Goal: Task Accomplishment & Management: Manage account settings

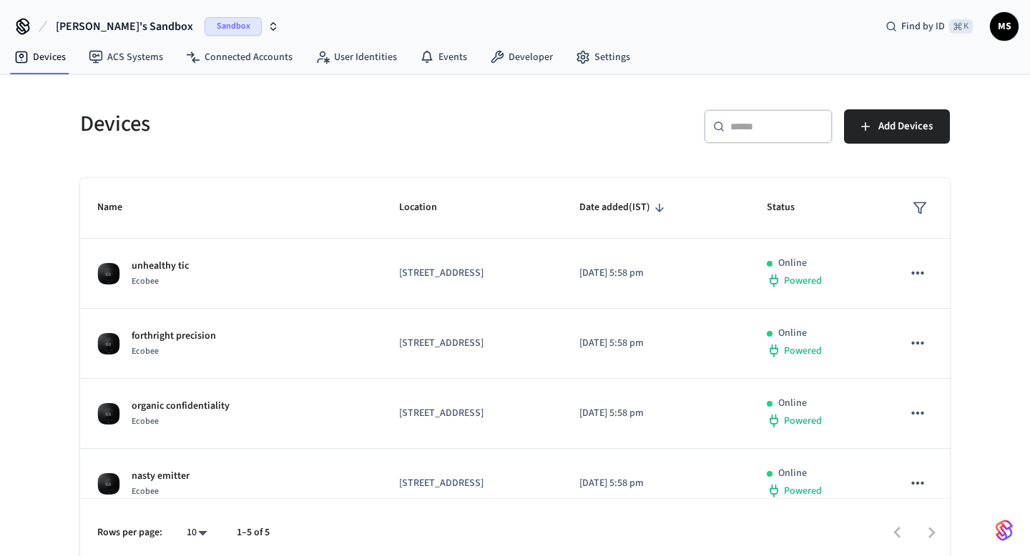
click at [517, 120] on div "​ ​ Add Devices" at bounding box center [727, 123] width 443 height 63
click at [662, 204] on span "Date added (IST)" at bounding box center [623, 208] width 89 height 22
click at [668, 207] on span "Date added (IST)" at bounding box center [623, 208] width 89 height 22
click at [661, 211] on span "Date added (IST)" at bounding box center [623, 208] width 89 height 22
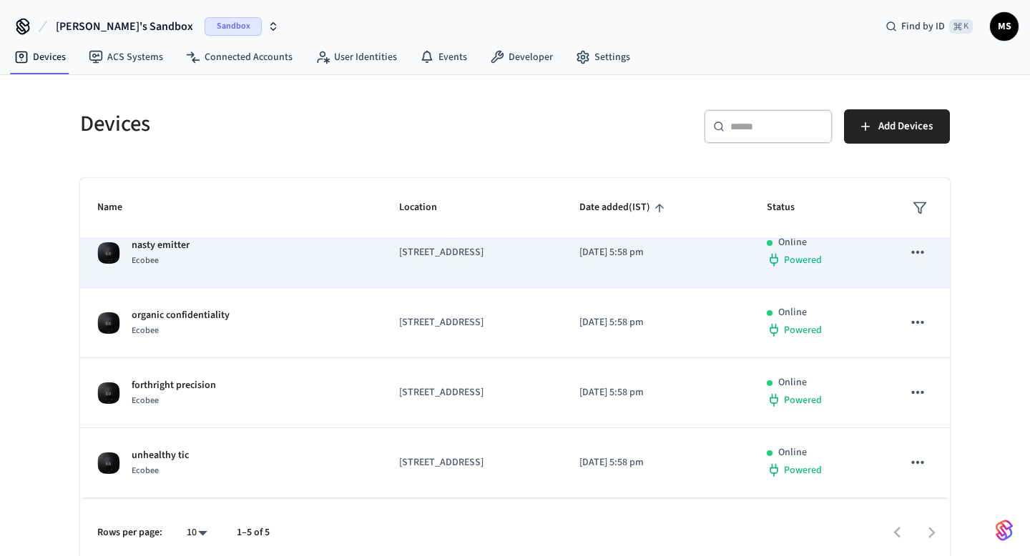
scroll to position [11, 0]
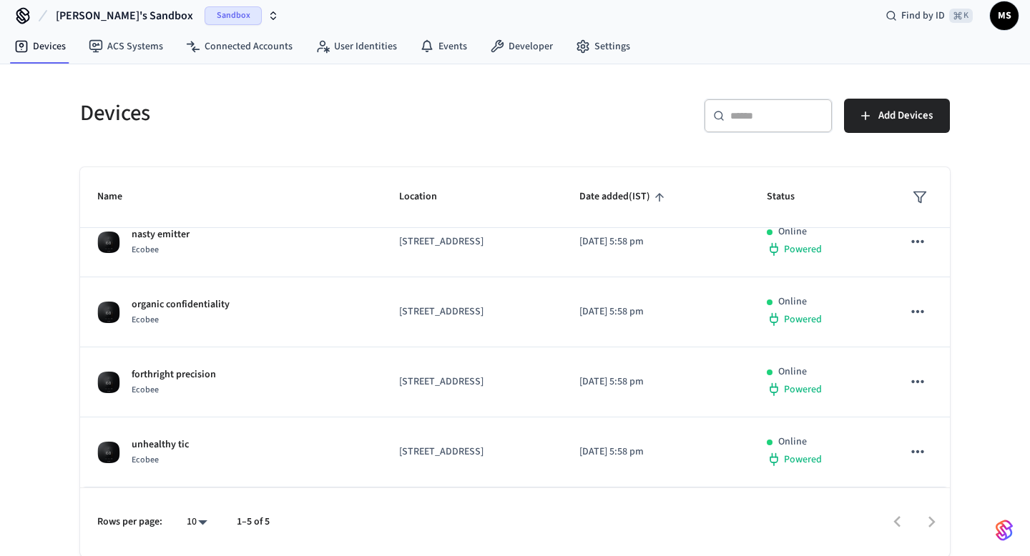
click at [465, 147] on div "Devices ​ ​ Add Devices Name Location Date added (IST) Status bland accompanist…" at bounding box center [515, 319] width 892 height 475
click at [247, 52] on link "Connected Accounts" at bounding box center [238, 47] width 129 height 26
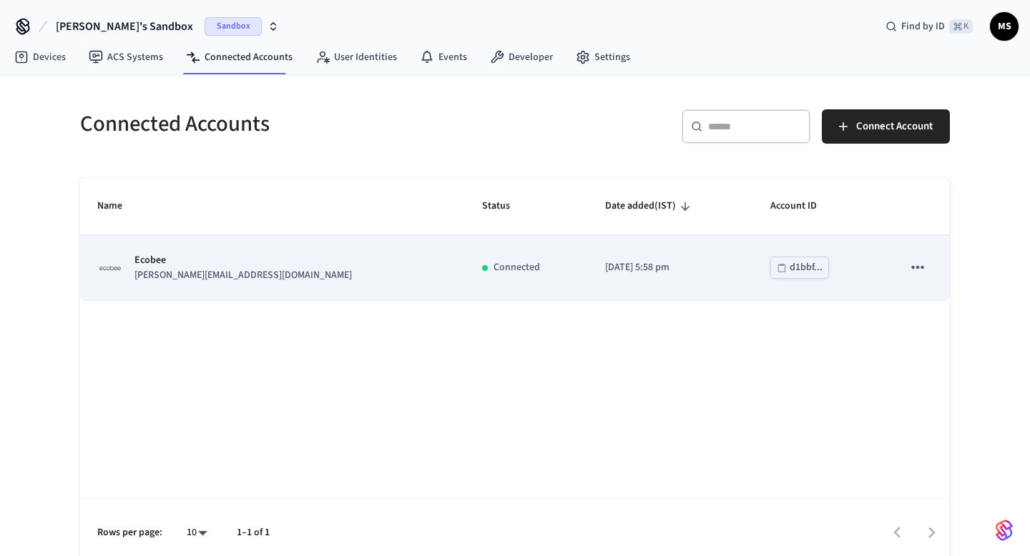
click at [262, 288] on td "Ecobee jane@example.com" at bounding box center [272, 267] width 385 height 65
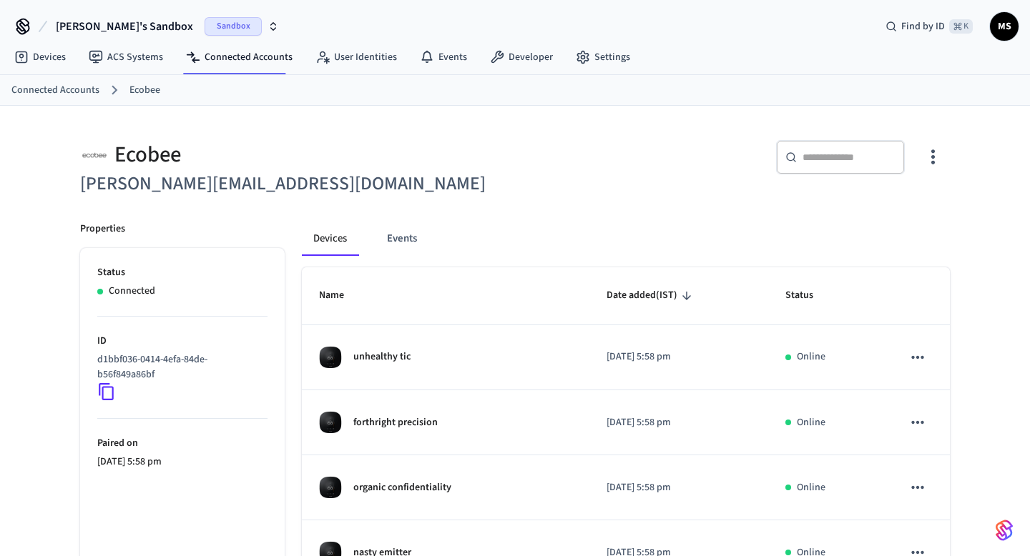
click at [380, 295] on th "Name" at bounding box center [445, 295] width 287 height 57
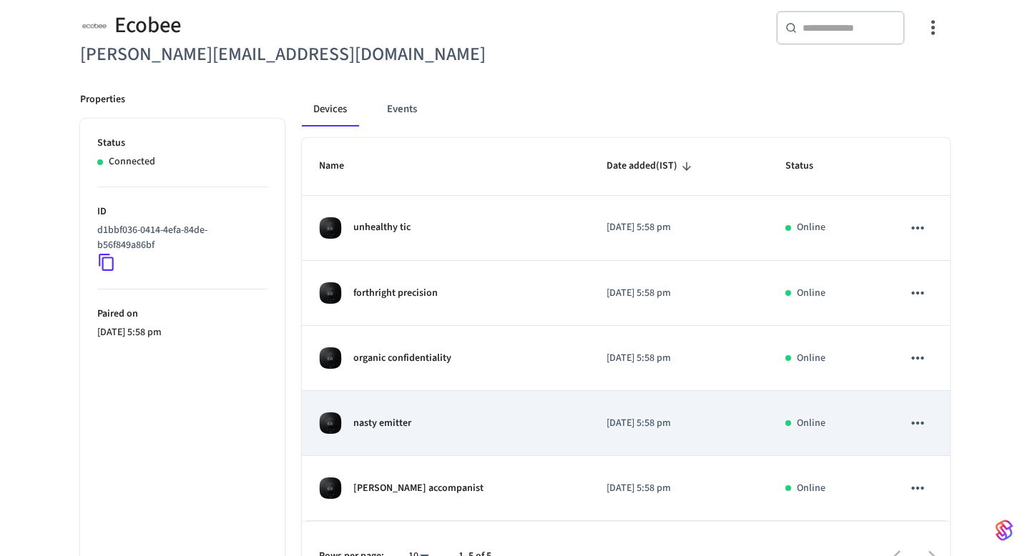
scroll to position [164, 0]
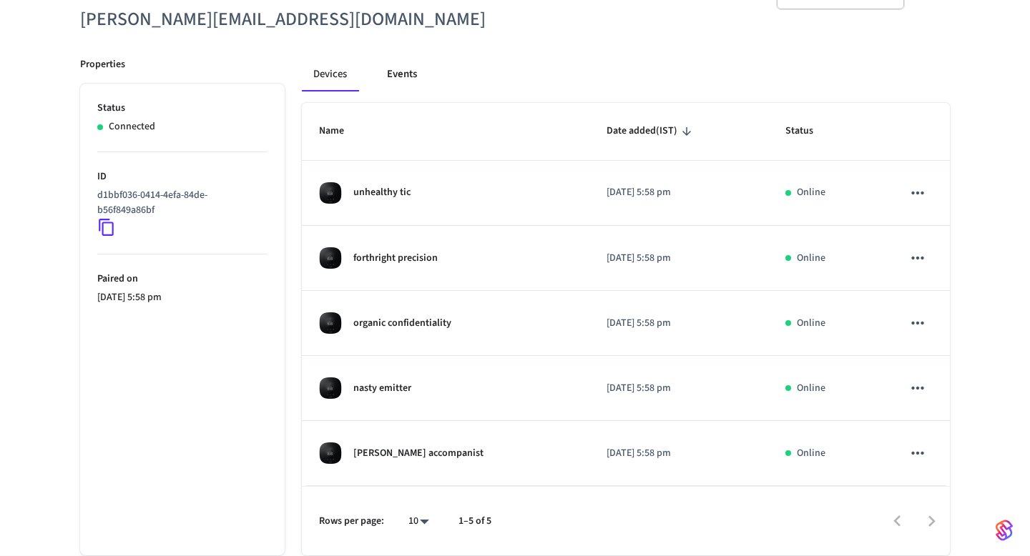
click at [405, 84] on button "Events" at bounding box center [401, 74] width 53 height 34
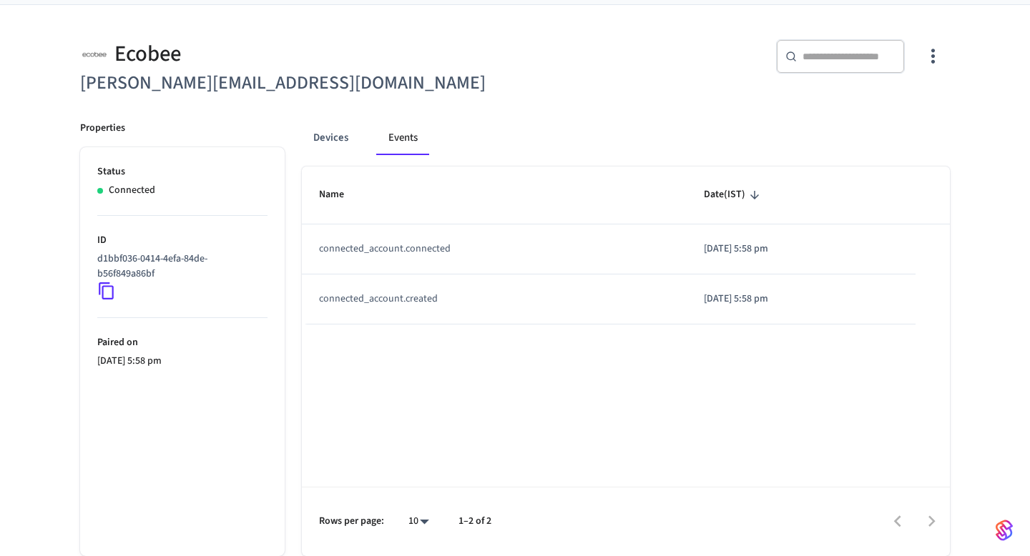
click at [337, 79] on h6 "jane@example.com" at bounding box center [293, 83] width 426 height 29
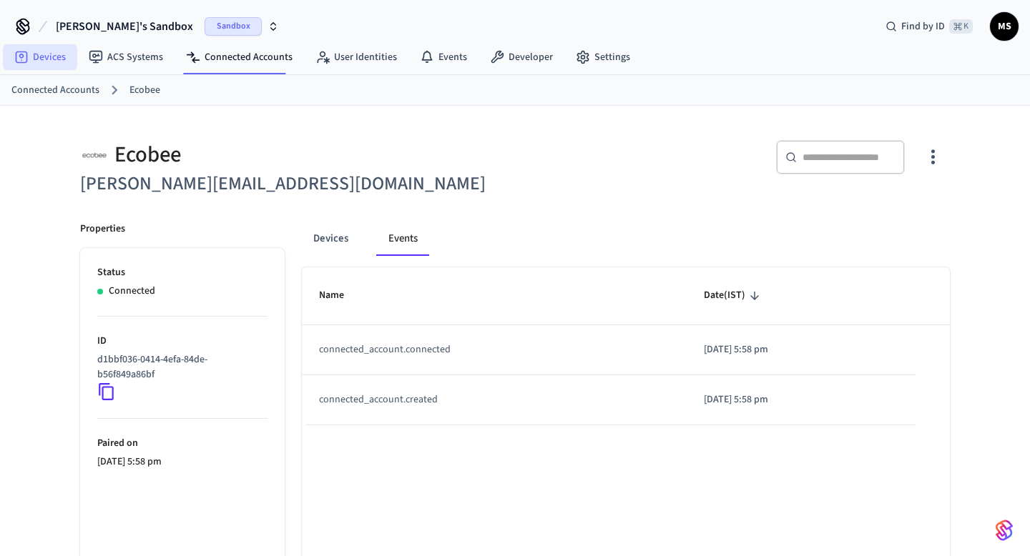
click at [54, 58] on link "Devices" at bounding box center [40, 57] width 74 height 26
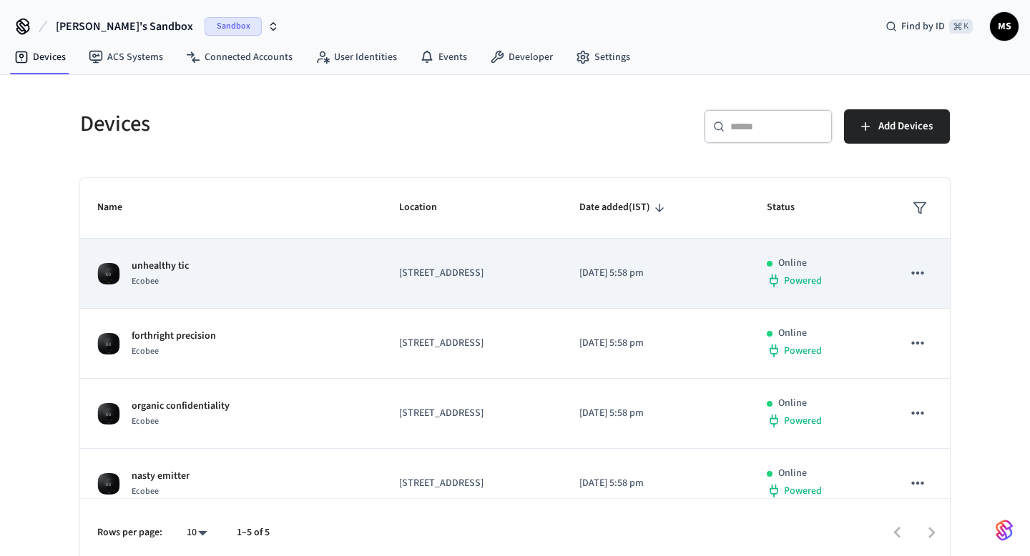
click at [399, 280] on p "2948 20th St, San Francisco, CA, 94110, US" at bounding box center [472, 273] width 146 height 15
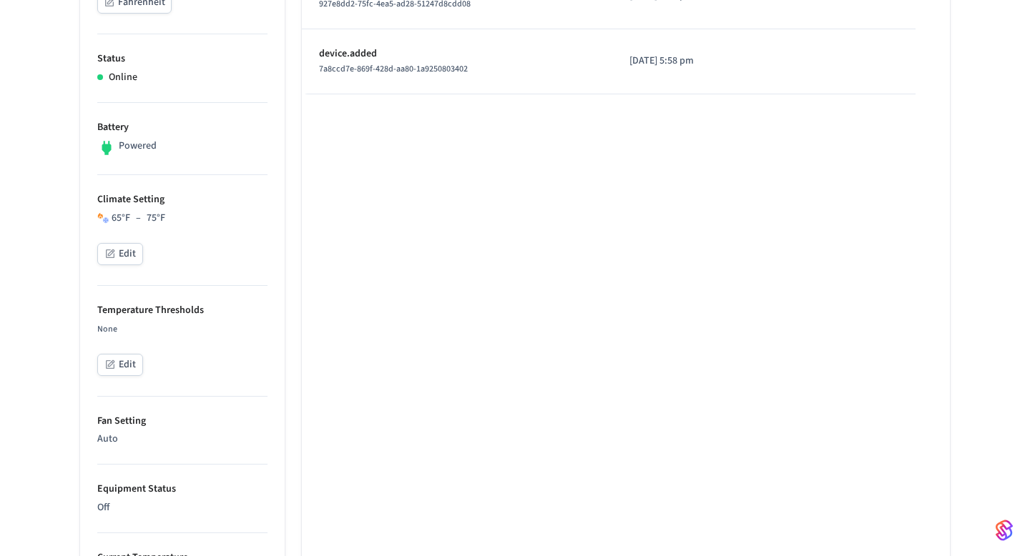
scroll to position [360, 0]
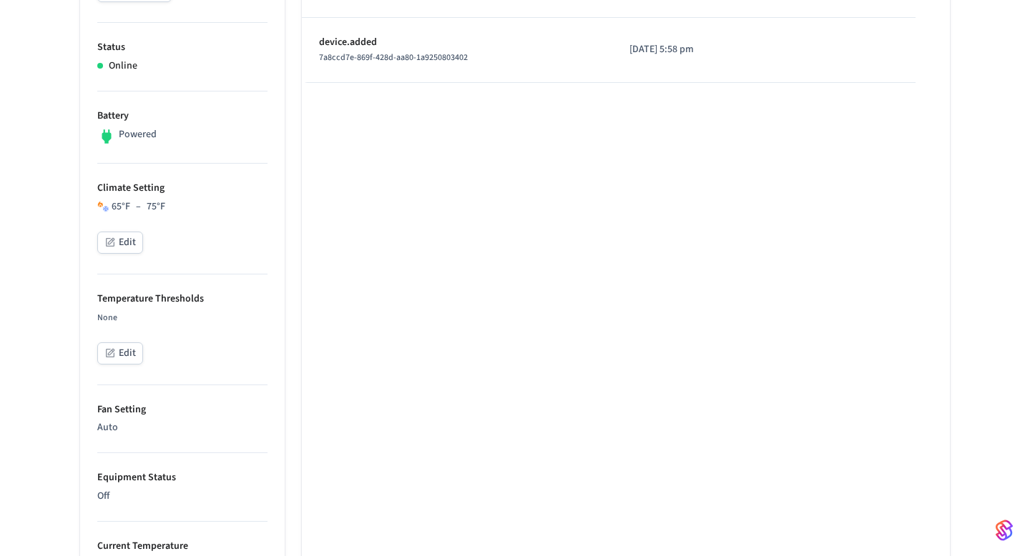
click at [126, 355] on button "Edit" at bounding box center [120, 353] width 46 height 22
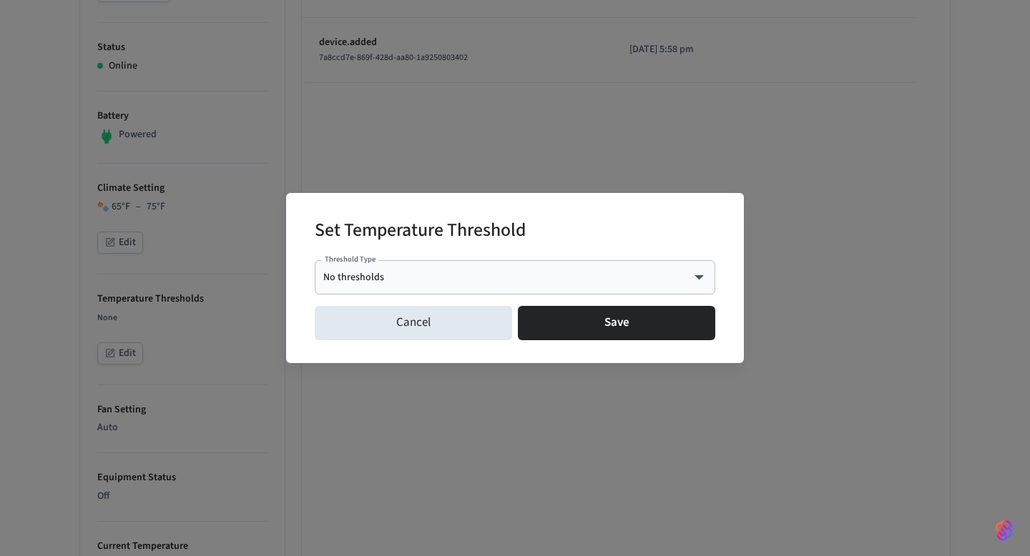
click at [428, 278] on body "Mukilan's Sandbox Sandbox Find by ID ⌘ K MS Devices ACS Systems Connected Accou…" at bounding box center [515, 395] width 1030 height 1511
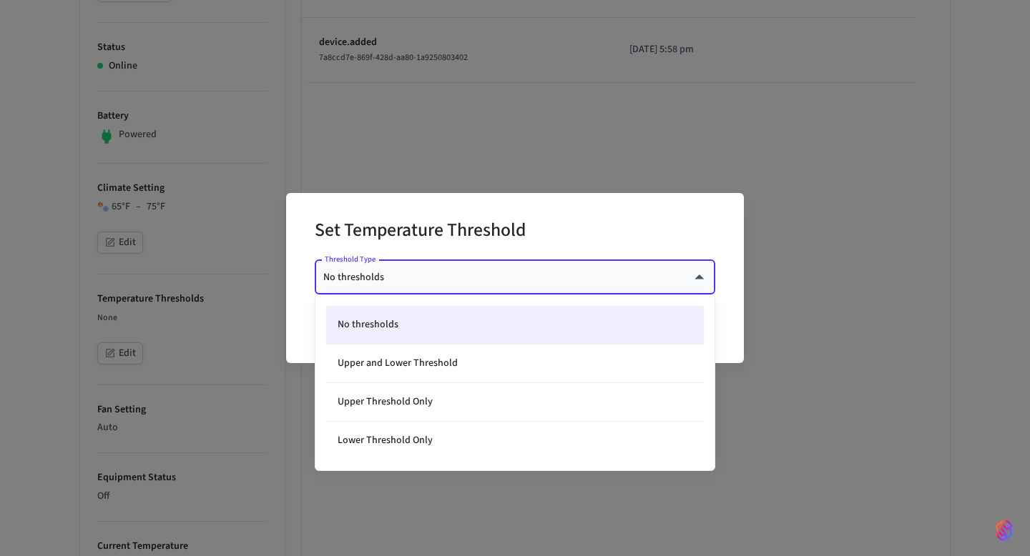
click at [528, 207] on div at bounding box center [515, 278] width 1030 height 556
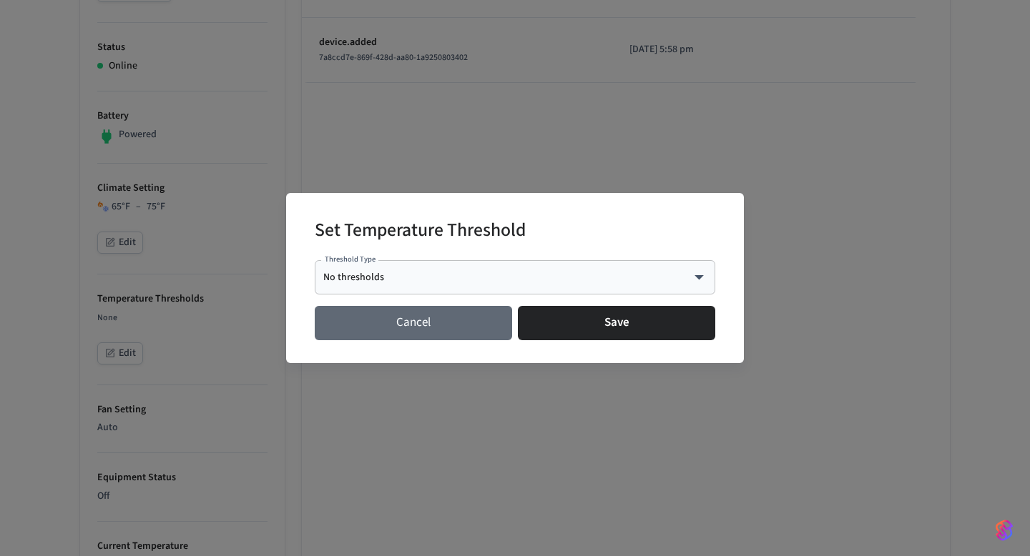
click at [444, 313] on button "Cancel" at bounding box center [413, 323] width 197 height 34
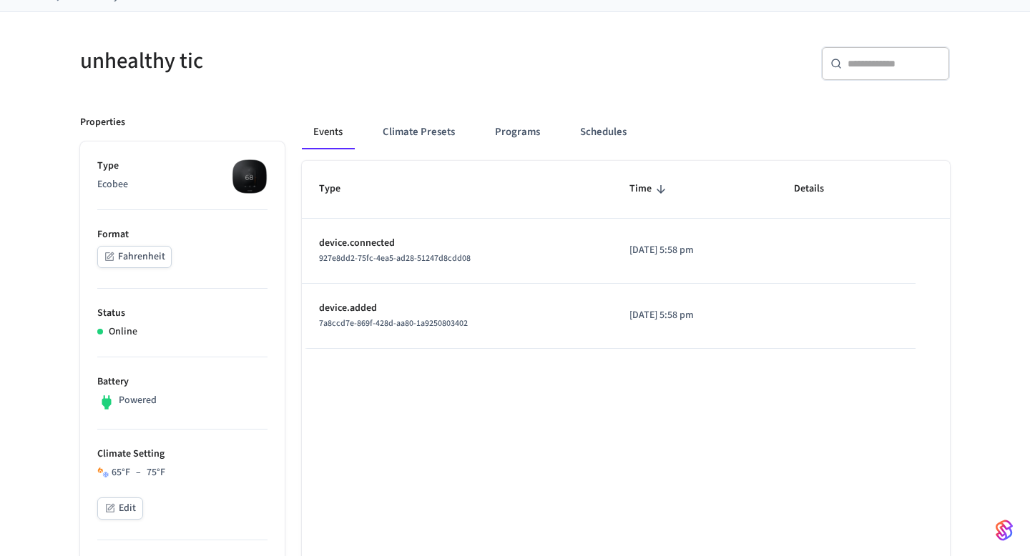
scroll to position [103, 0]
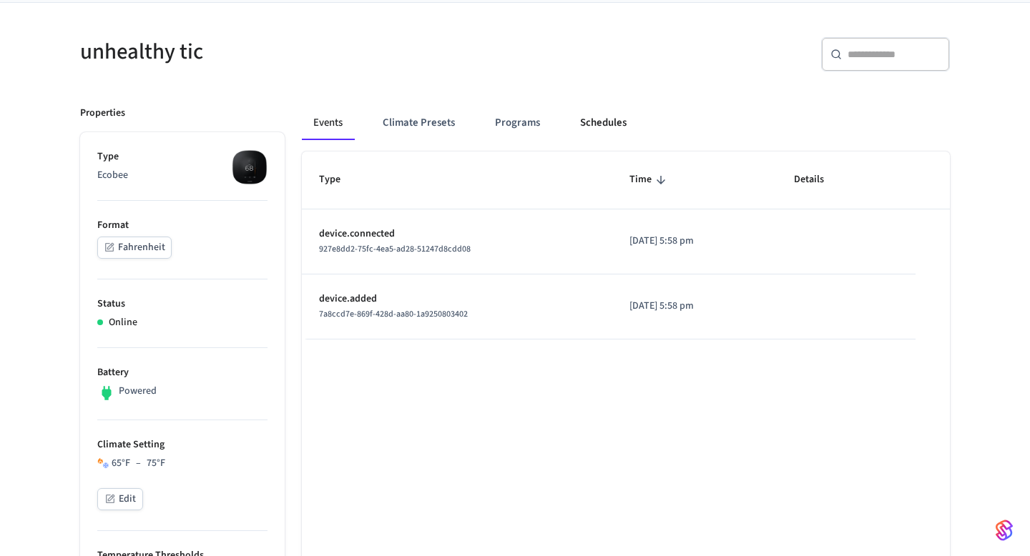
click at [576, 122] on button "Schedules" at bounding box center [602, 123] width 69 height 34
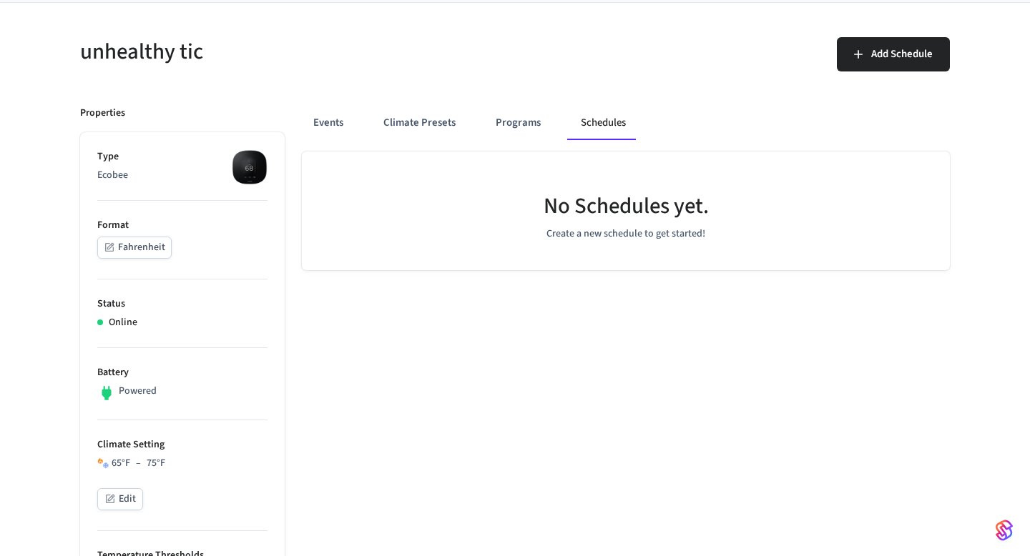
click at [579, 229] on p "Create a new schedule to get started!" at bounding box center [625, 234] width 159 height 15
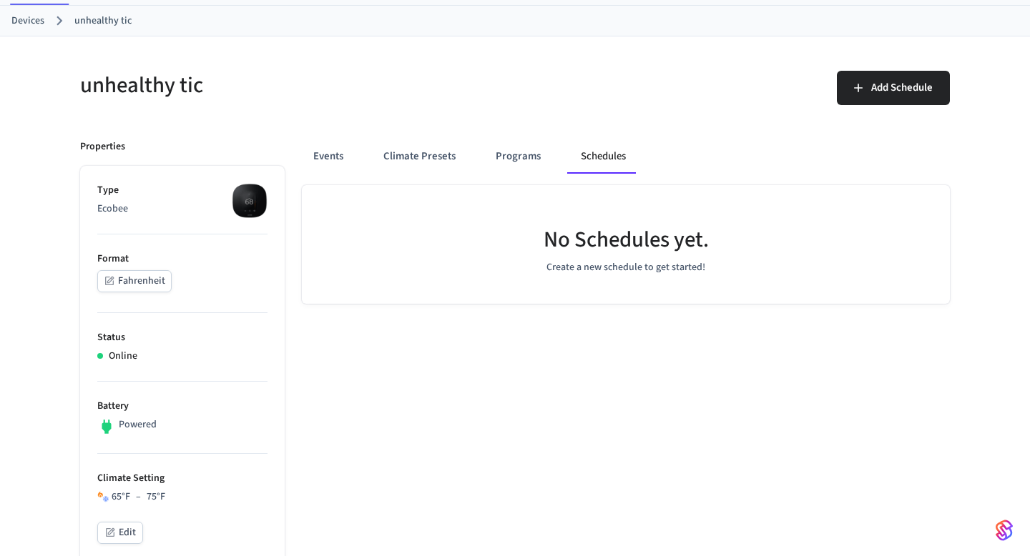
scroll to position [0, 0]
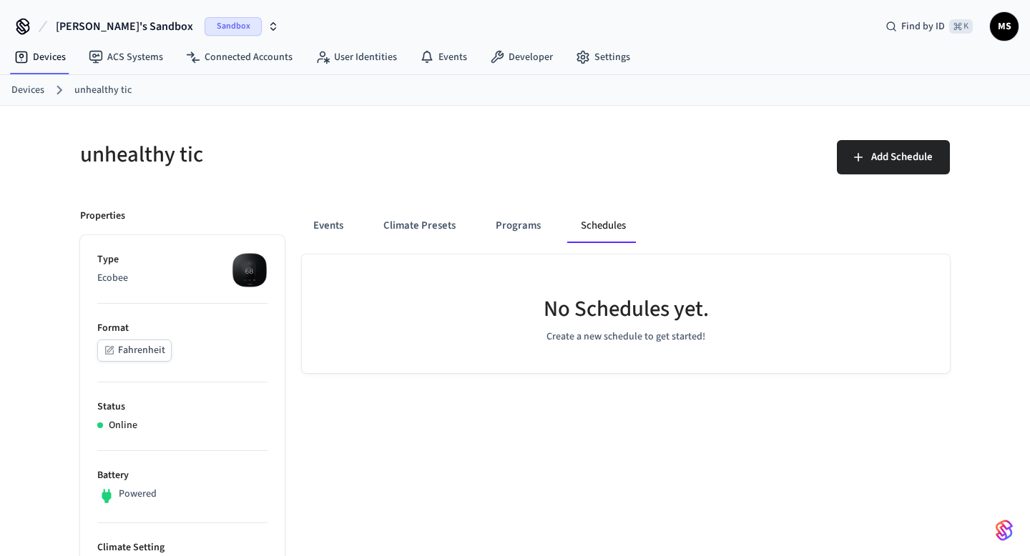
click at [648, 166] on div "Add Schedule" at bounding box center [736, 163] width 426 height 46
click at [522, 61] on link "Developer" at bounding box center [521, 57] width 86 height 26
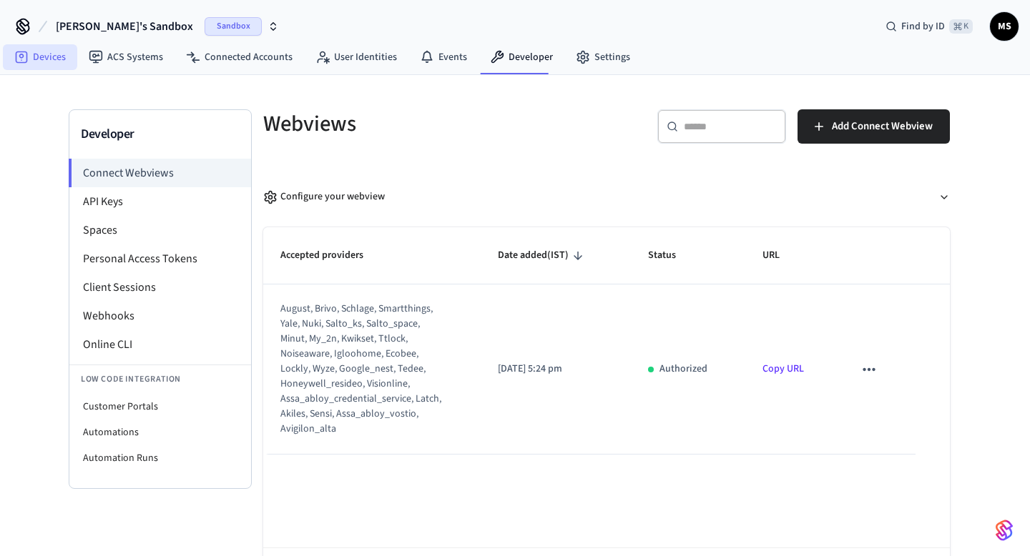
click at [37, 58] on link "Devices" at bounding box center [40, 57] width 74 height 26
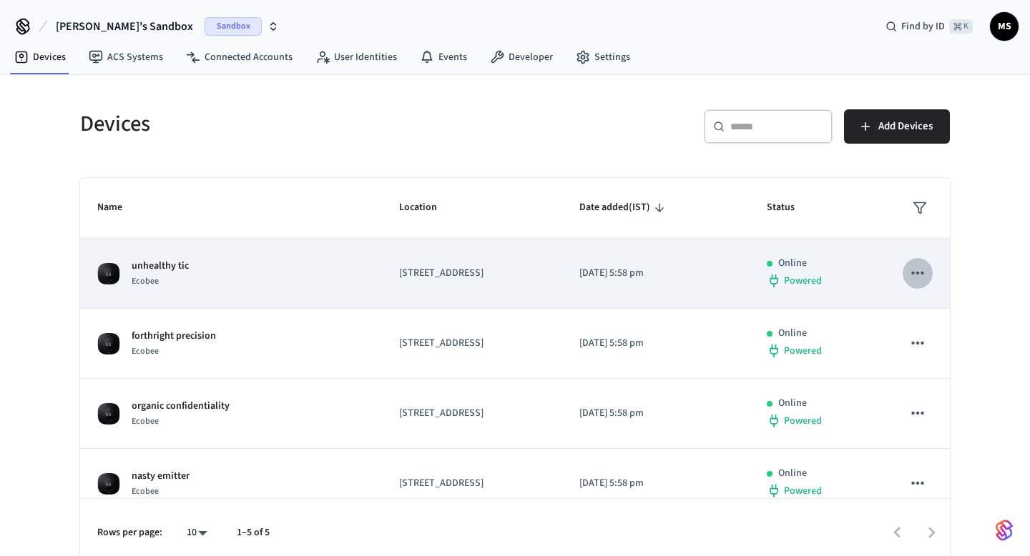
click at [919, 275] on icon "sticky table" at bounding box center [917, 273] width 19 height 19
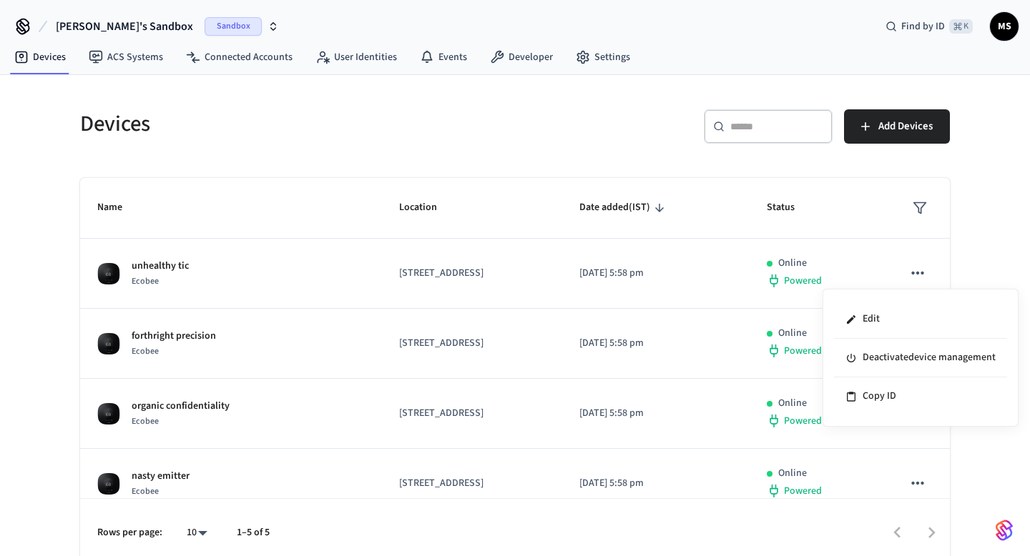
click at [997, 269] on div at bounding box center [515, 278] width 1030 height 556
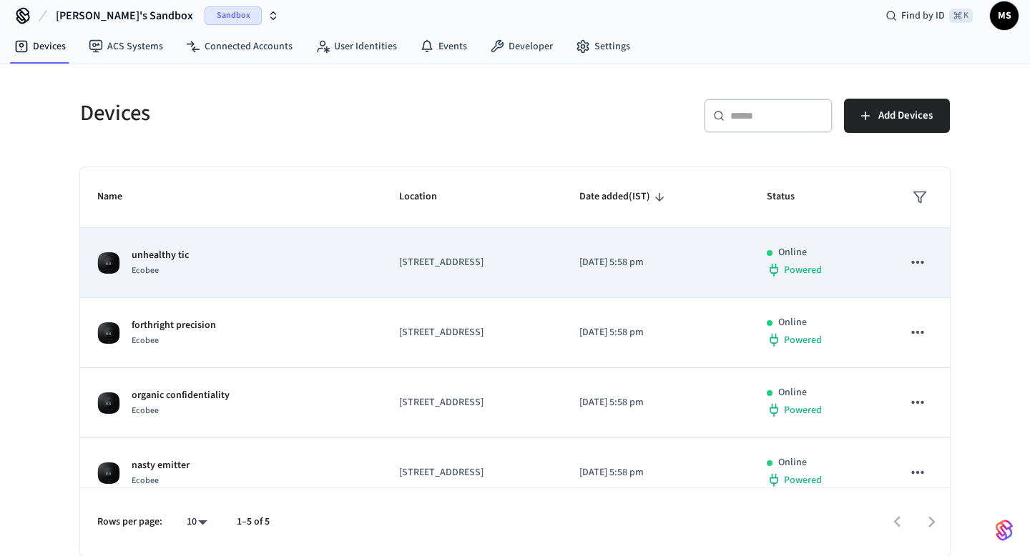
click at [601, 265] on td "2025/09/08 at 5:58 pm" at bounding box center [656, 263] width 188 height 70
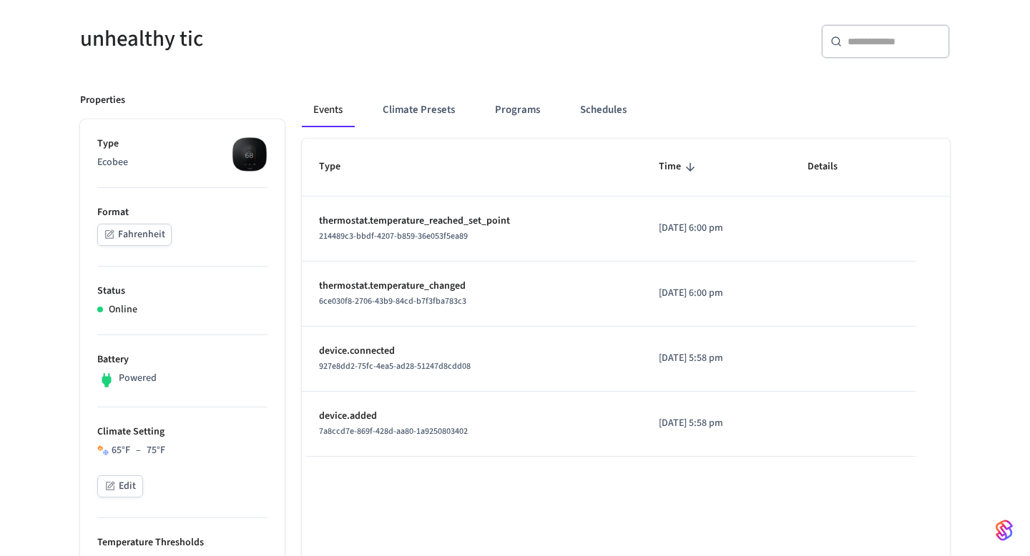
scroll to position [119, 0]
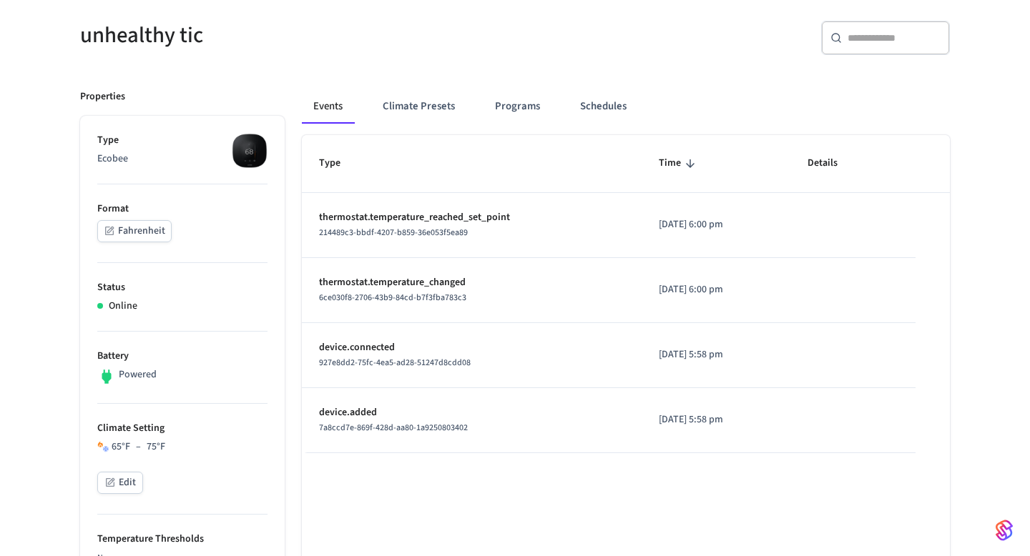
click at [490, 216] on p "thermostat.temperature_reached_set_point" at bounding box center [471, 217] width 305 height 15
click at [421, 228] on span "214489c3-bbdf-4207-b859-36e053f5ea89" at bounding box center [393, 233] width 149 height 12
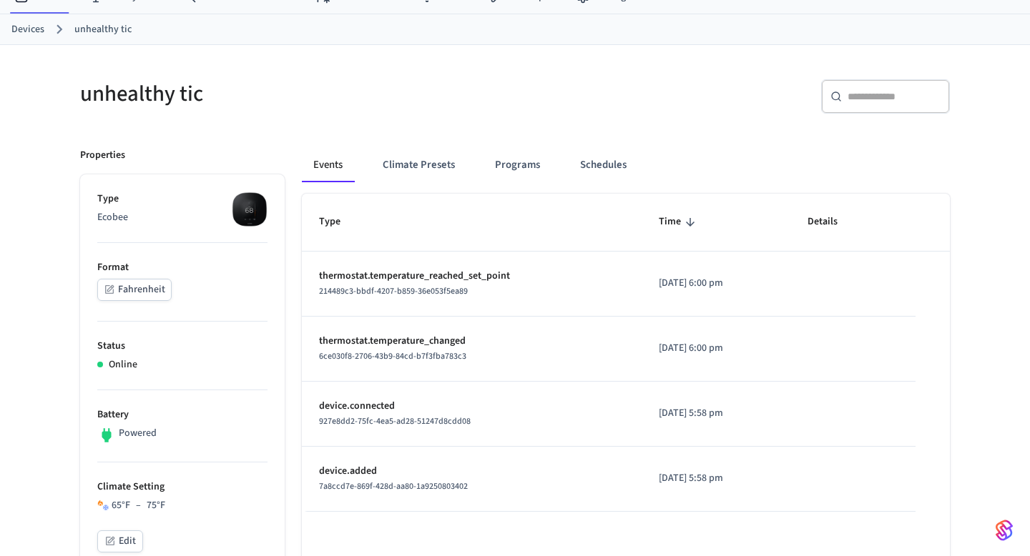
scroll to position [60, 0]
click at [443, 167] on button "Climate Presets" at bounding box center [418, 166] width 95 height 34
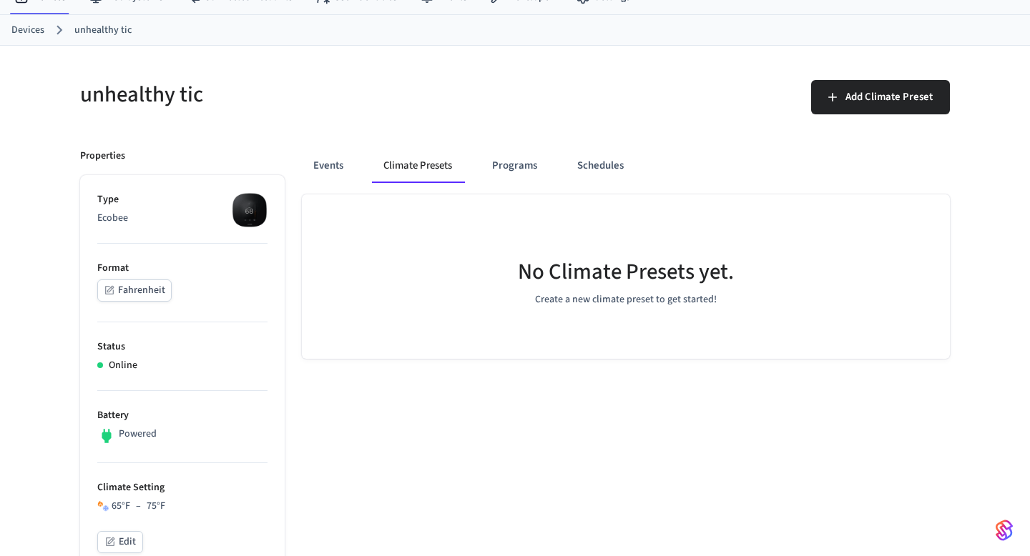
click at [557, 288] on div "No Climate Presets yet." at bounding box center [626, 274] width 216 height 35
click at [523, 170] on button "Programs" at bounding box center [514, 166] width 68 height 34
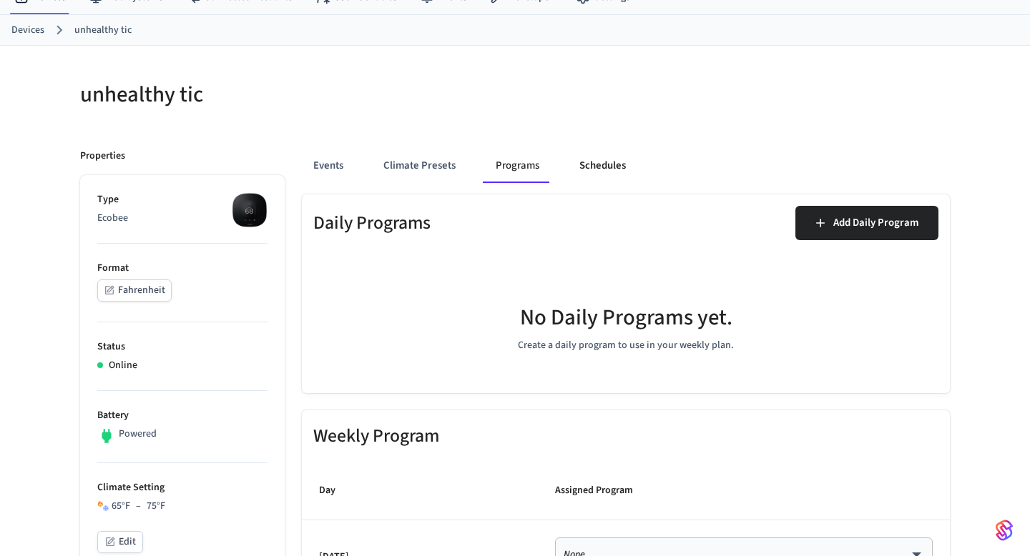
click at [591, 173] on button "Schedules" at bounding box center [602, 166] width 69 height 34
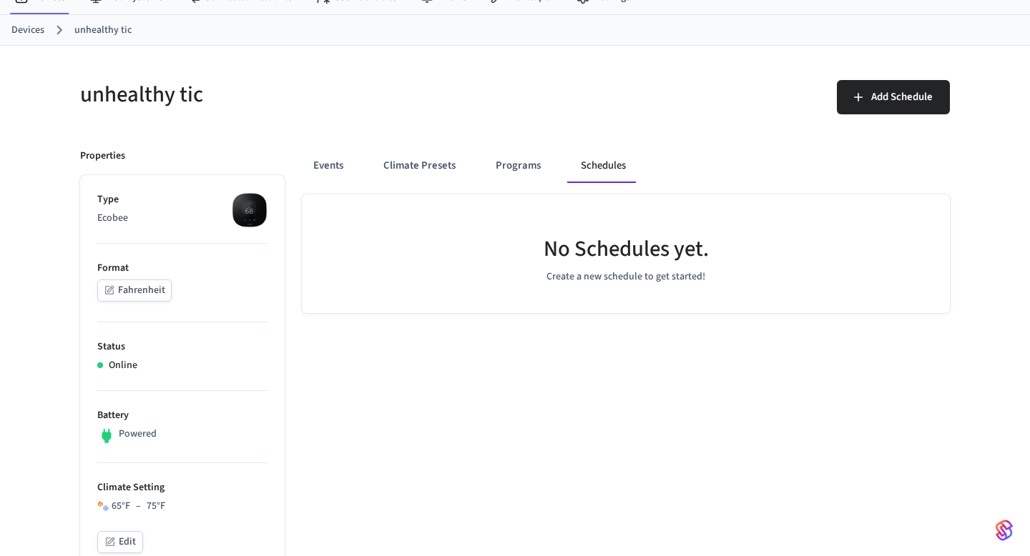
click at [612, 279] on p "Create a new schedule to get started!" at bounding box center [625, 277] width 159 height 15
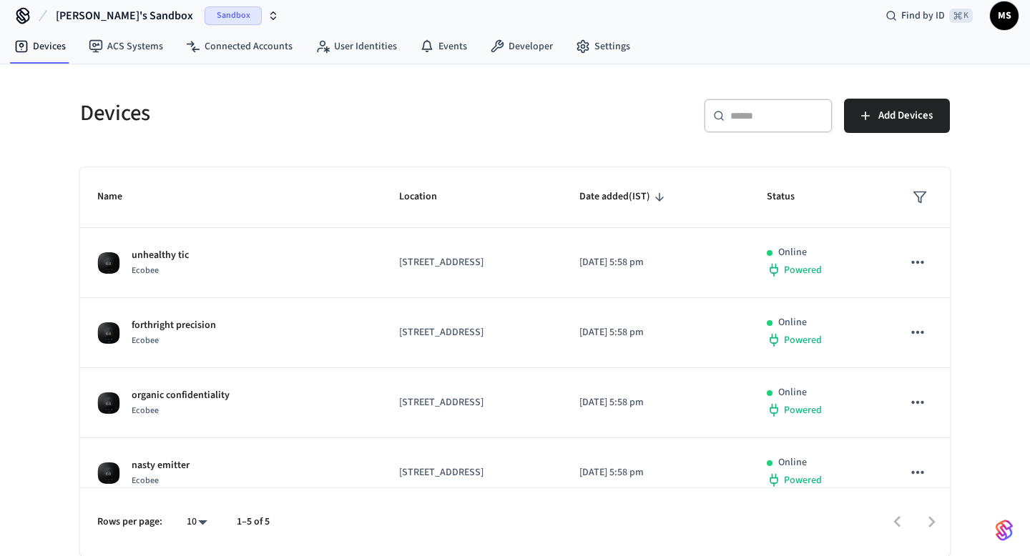
scroll to position [8, 0]
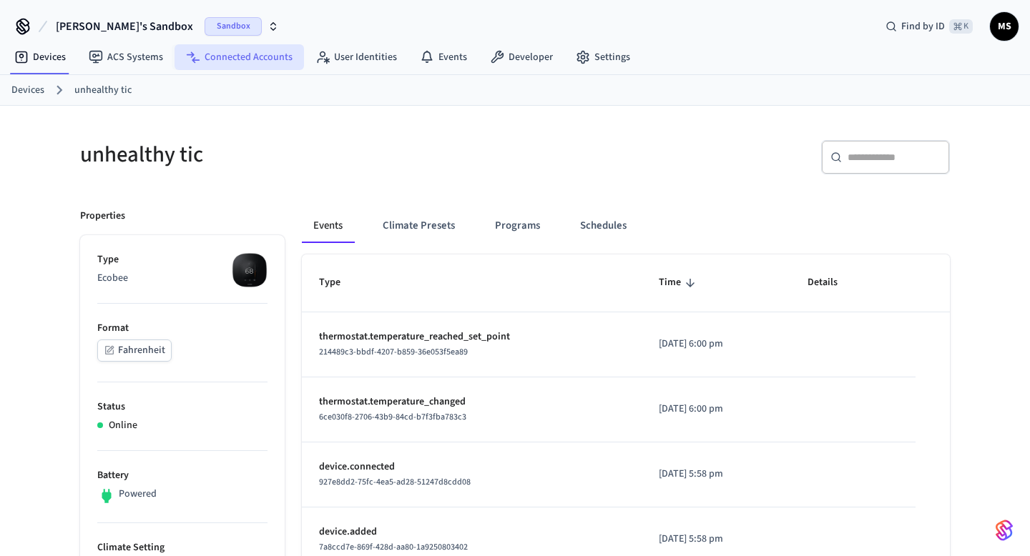
click at [274, 49] on link "Connected Accounts" at bounding box center [238, 57] width 129 height 26
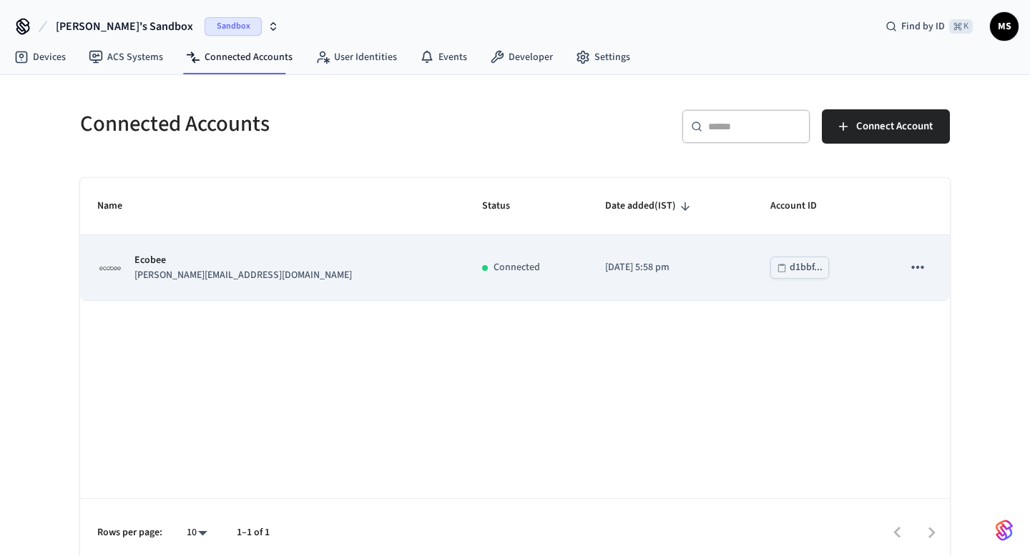
click at [920, 267] on icon "sticky table" at bounding box center [917, 267] width 19 height 19
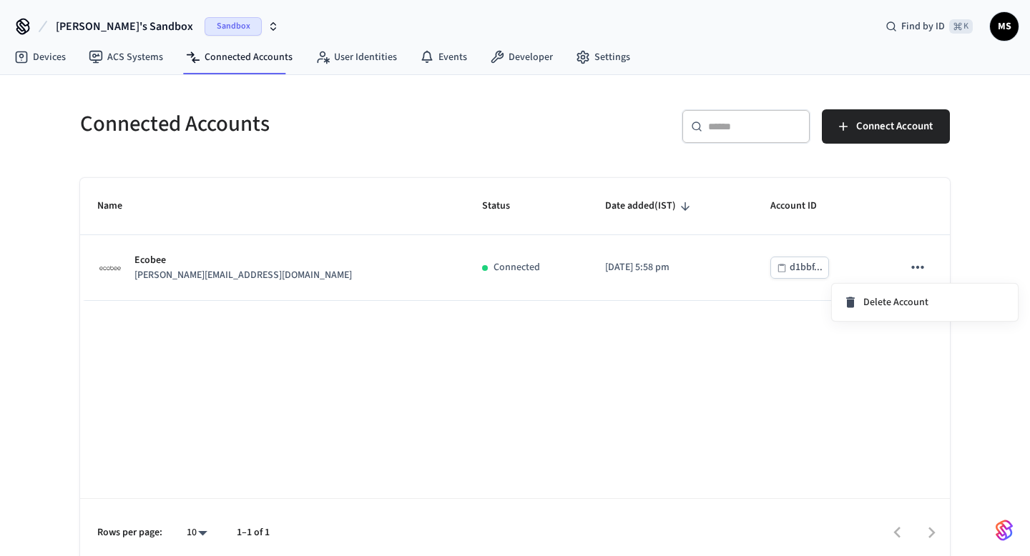
click at [904, 307] on span "Delete Account" at bounding box center [895, 302] width 65 height 14
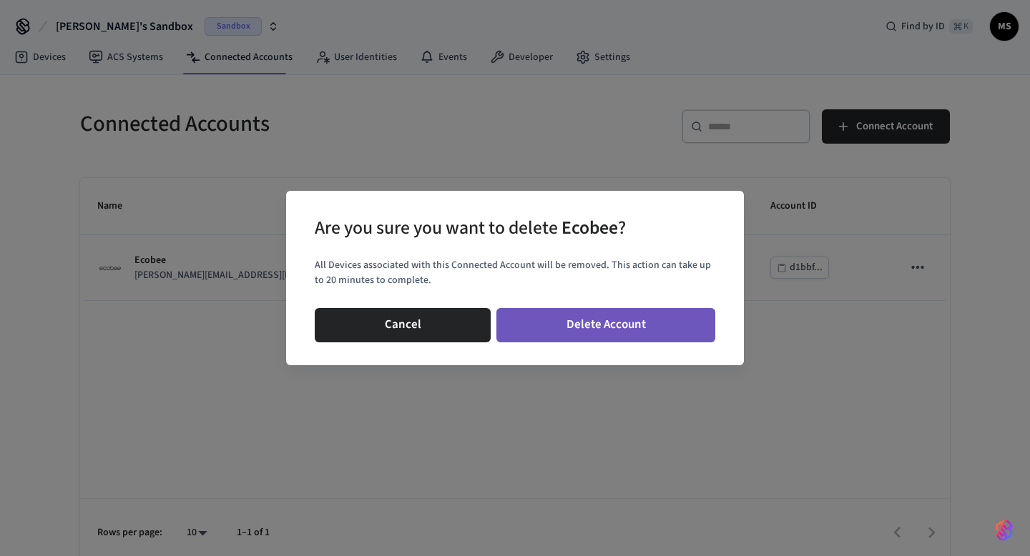
click at [636, 324] on button "Delete Account" at bounding box center [605, 325] width 219 height 34
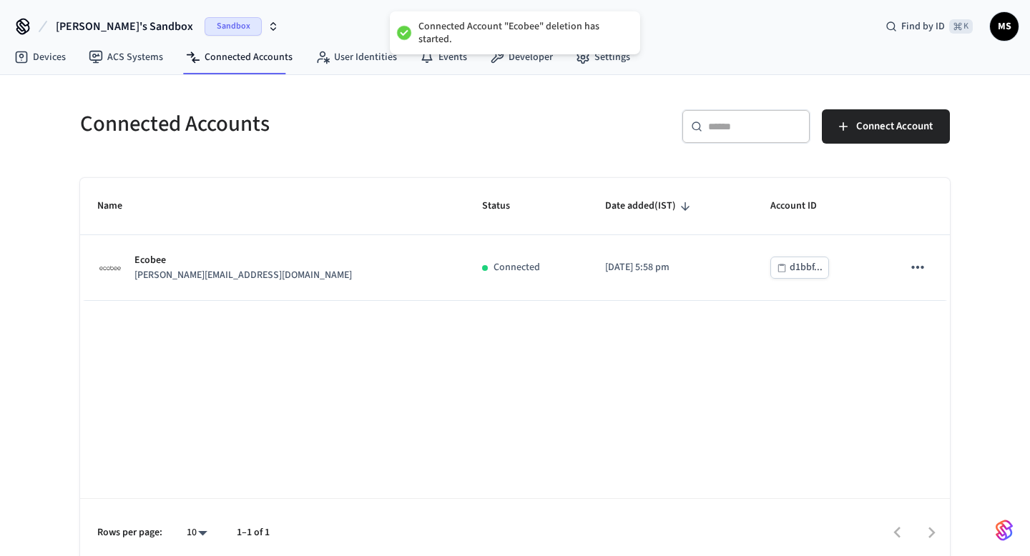
click at [705, 375] on div "Name Status Date added (IST) Account ID Ecobee jane@example.com Connected 2025/…" at bounding box center [514, 373] width 869 height 390
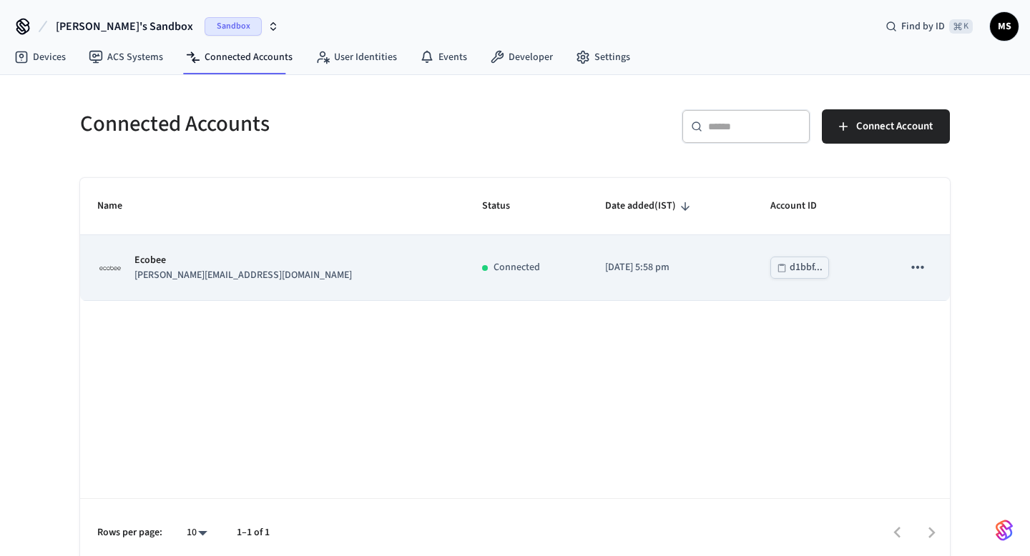
click at [909, 269] on icon "sticky table" at bounding box center [917, 267] width 19 height 19
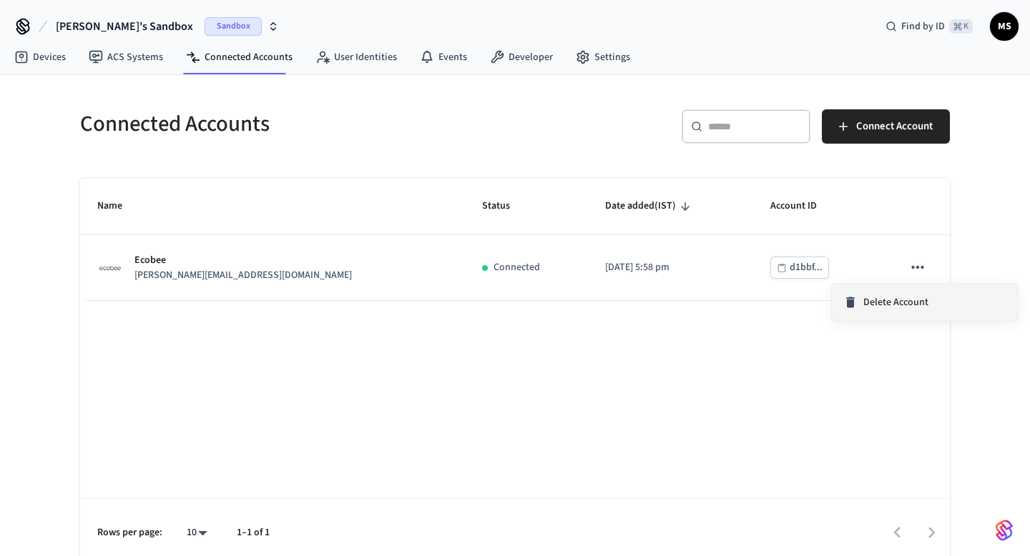
click at [907, 294] on li "Delete Account" at bounding box center [924, 302] width 186 height 37
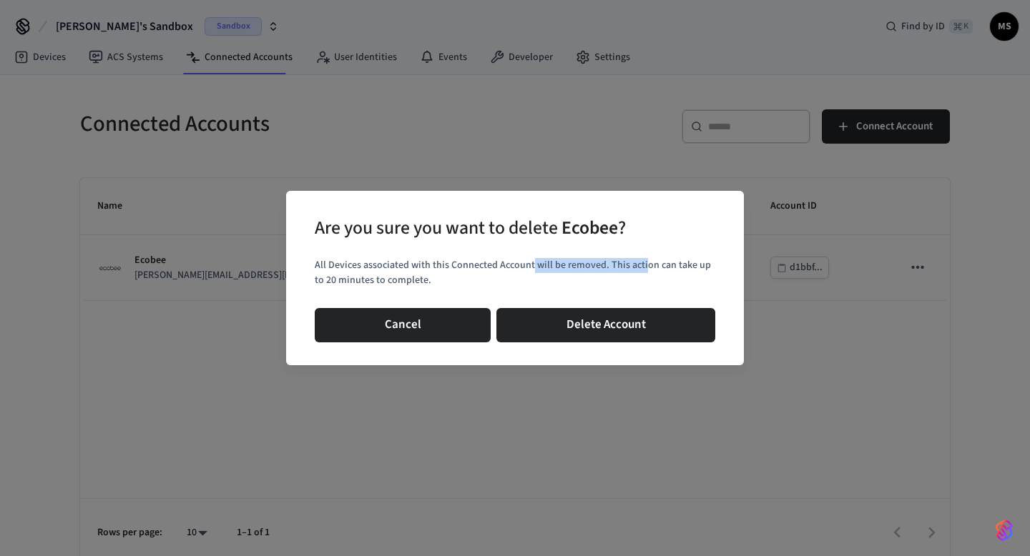
drag, startPoint x: 528, startPoint y: 267, endPoint x: 641, endPoint y: 267, distance: 112.2
click at [641, 267] on p "All Devices associated with this Connected Account will be removed. This action…" at bounding box center [515, 273] width 400 height 30
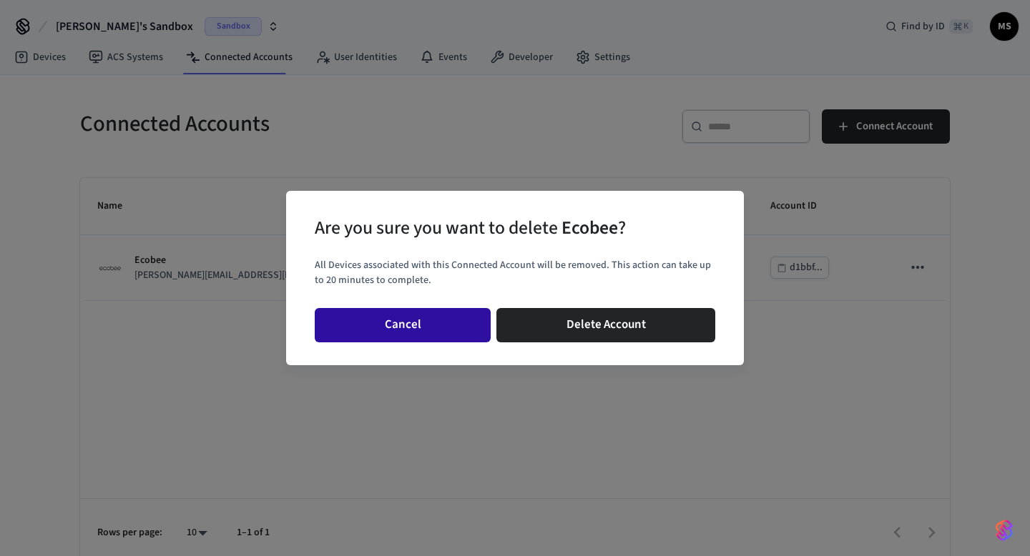
click at [407, 322] on button "Cancel" at bounding box center [403, 325] width 176 height 34
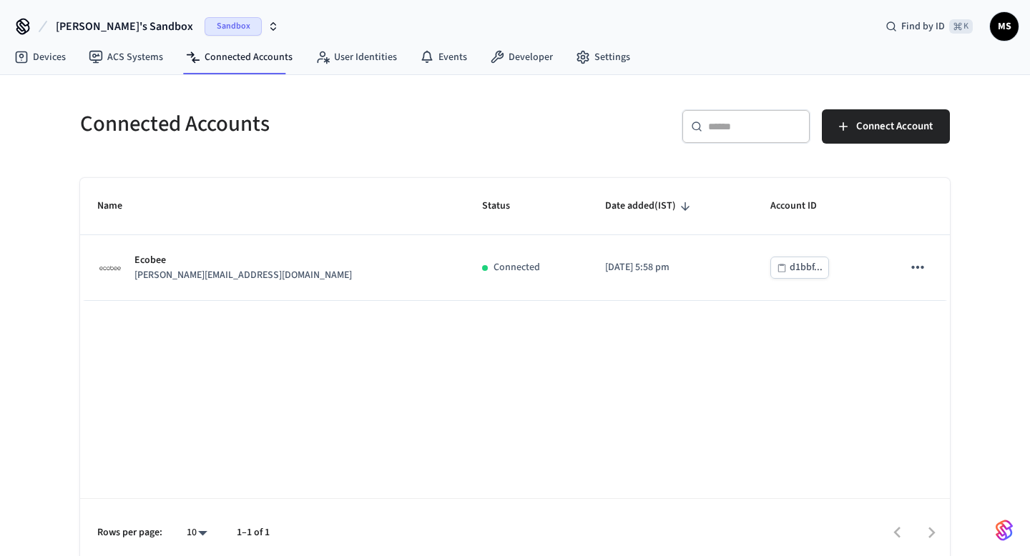
click at [392, 159] on div "Connected Accounts ​ ​ Connect Account Name Status Date added (IST) Account ID …" at bounding box center [515, 329] width 892 height 475
click at [498, 424] on div "Name Status Date added (IST) Account ID Ecobee jane@example.com Connected 2025/…" at bounding box center [514, 373] width 869 height 390
click at [355, 95] on div "Connected Accounts" at bounding box center [284, 123] width 443 height 63
click at [849, 124] on icon "button" at bounding box center [843, 126] width 14 height 14
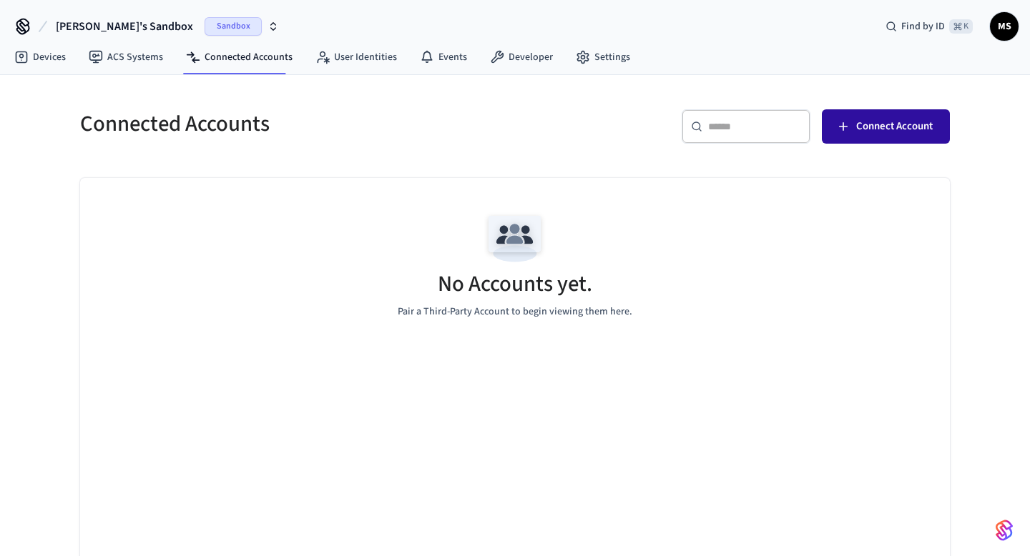
click at [895, 132] on span "Connect Account" at bounding box center [894, 126] width 76 height 19
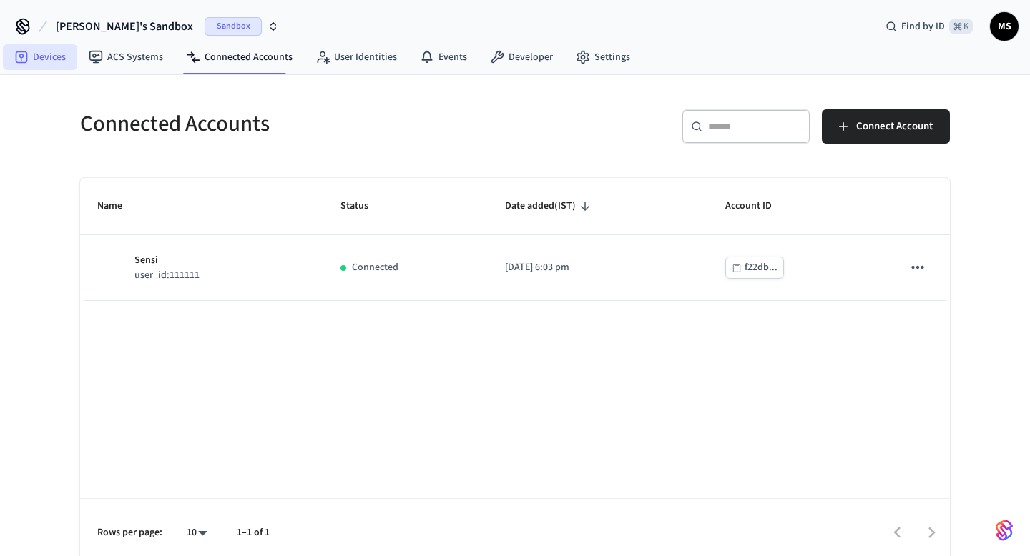
click at [60, 59] on link "Devices" at bounding box center [40, 57] width 74 height 26
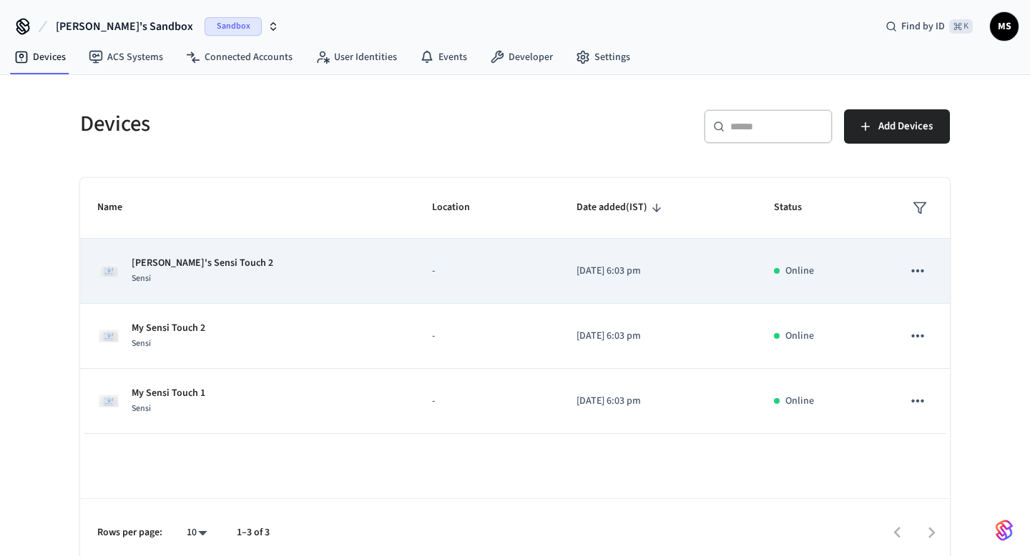
click at [318, 277] on div "Jane's Sensi Touch 2 Sensi" at bounding box center [247, 271] width 300 height 30
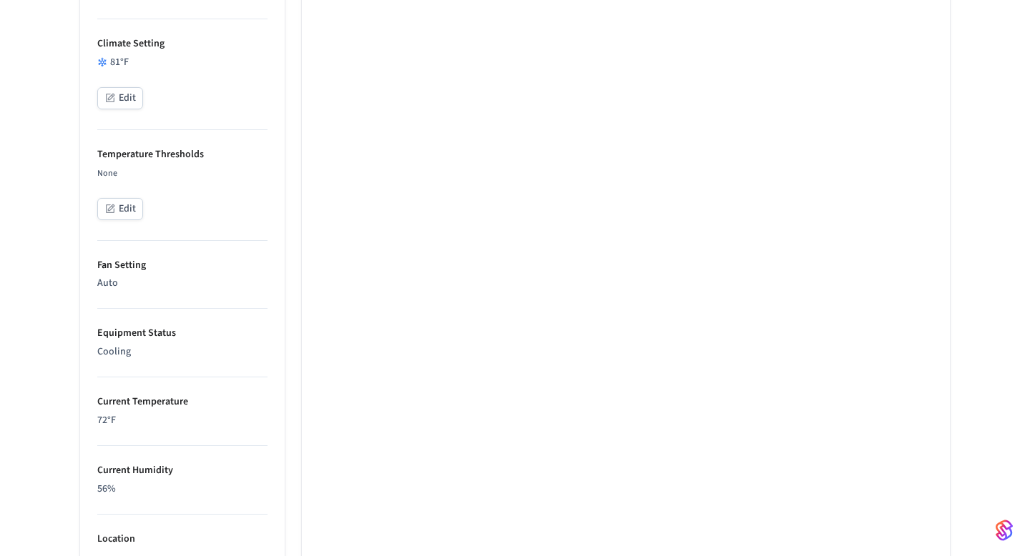
scroll to position [513, 0]
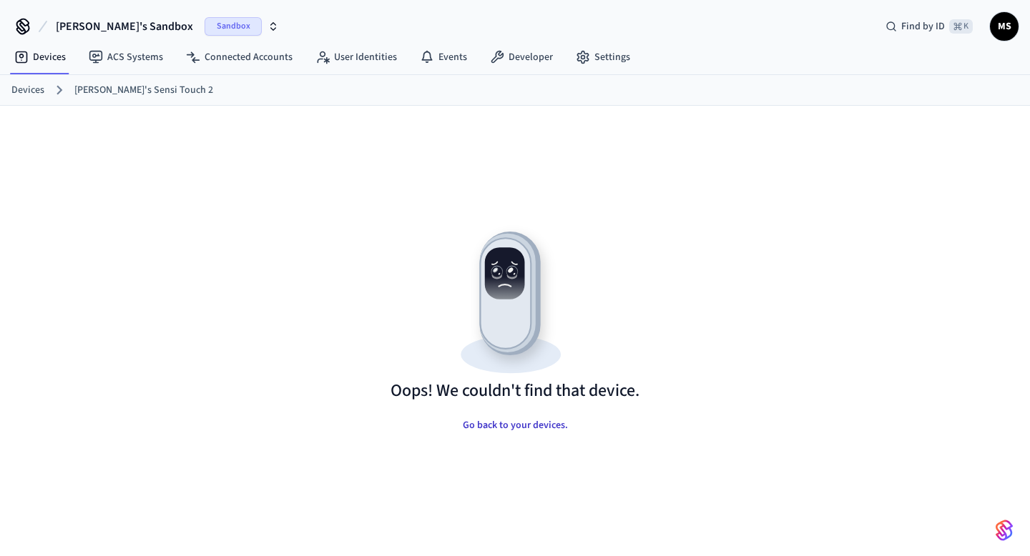
click at [502, 425] on button "Go back to your devices." at bounding box center [515, 425] width 128 height 29
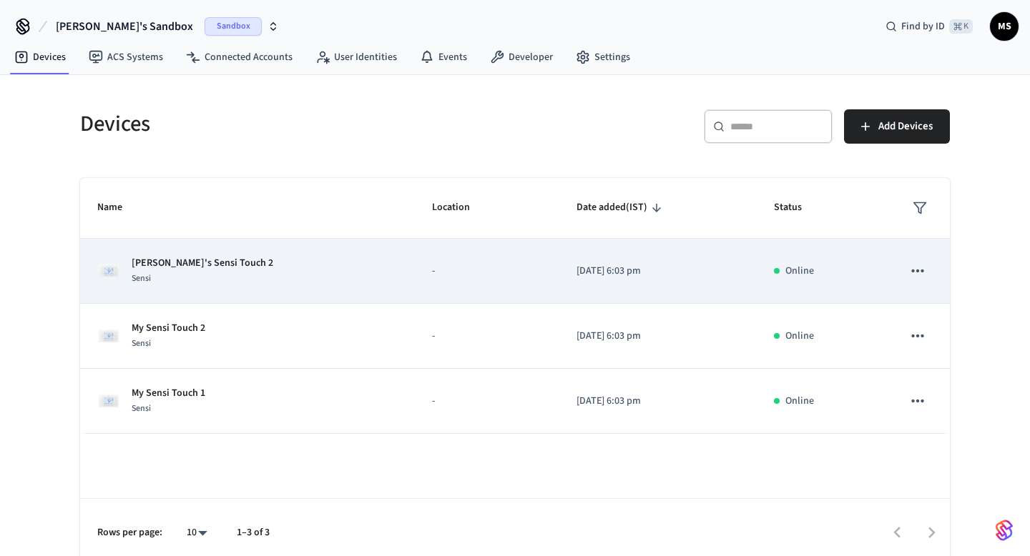
click at [226, 280] on div "Jane's Sensi Touch 2 Sensi" at bounding box center [247, 271] width 300 height 30
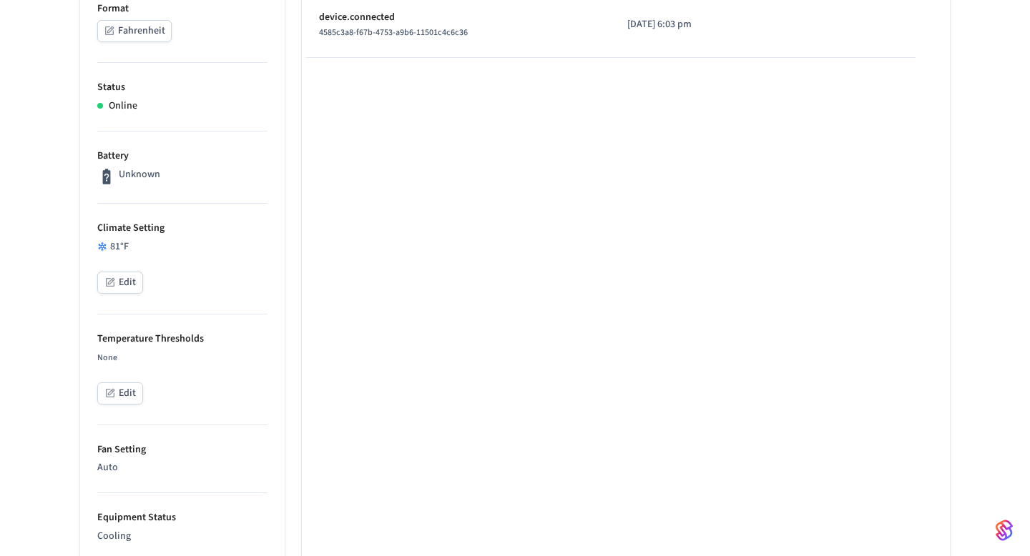
scroll to position [317, 0]
drag, startPoint x: 169, startPoint y: 226, endPoint x: 98, endPoint y: 226, distance: 70.8
click at [103, 226] on p "Climate Setting" at bounding box center [182, 230] width 170 height 15
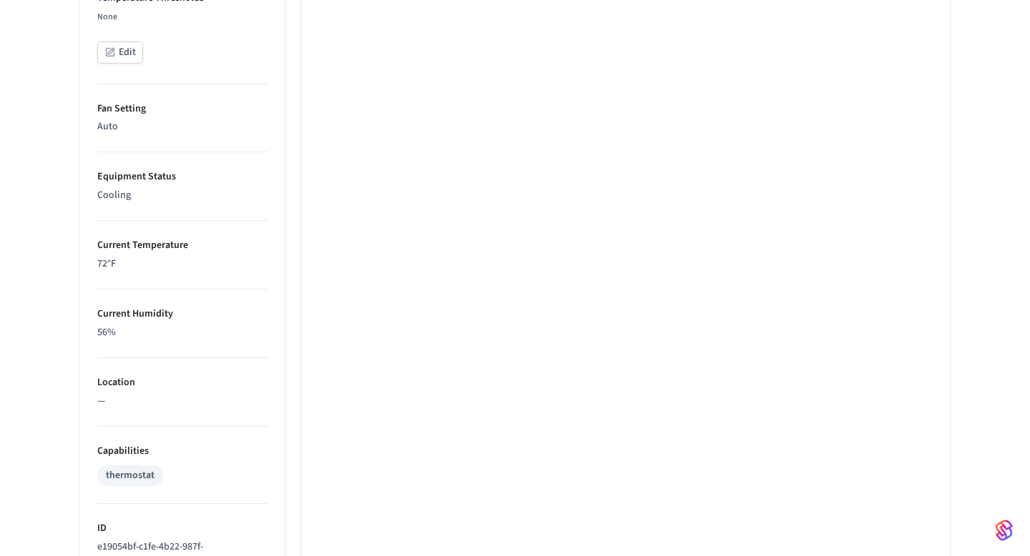
scroll to position [695, 0]
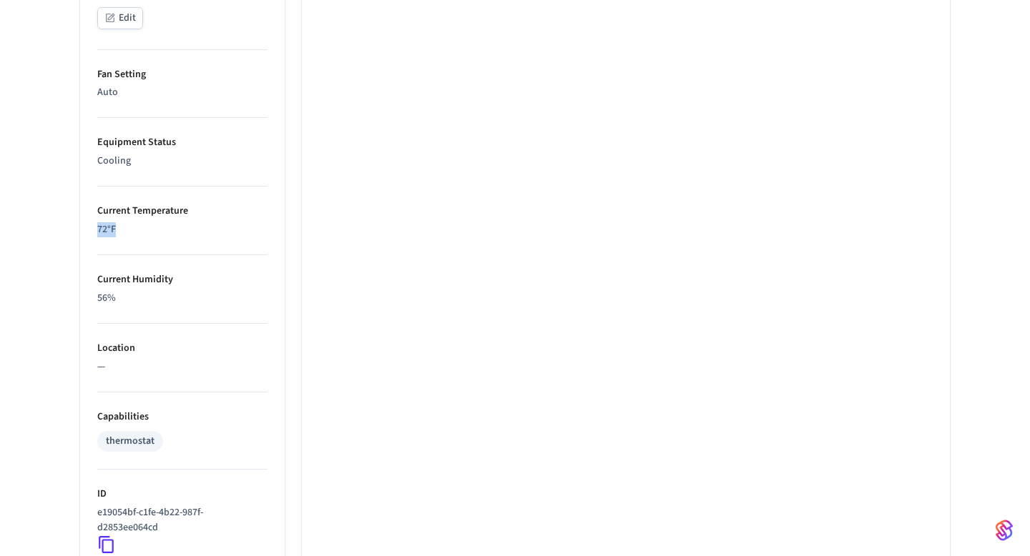
drag, startPoint x: 137, startPoint y: 227, endPoint x: 75, endPoint y: 229, distance: 61.5
click at [75, 229] on div "Properties Type Sensi Format Fahrenheit Status Online Battery Unknown Climate S…" at bounding box center [174, 110] width 222 height 1227
click at [212, 232] on p "72 °F" at bounding box center [182, 229] width 170 height 15
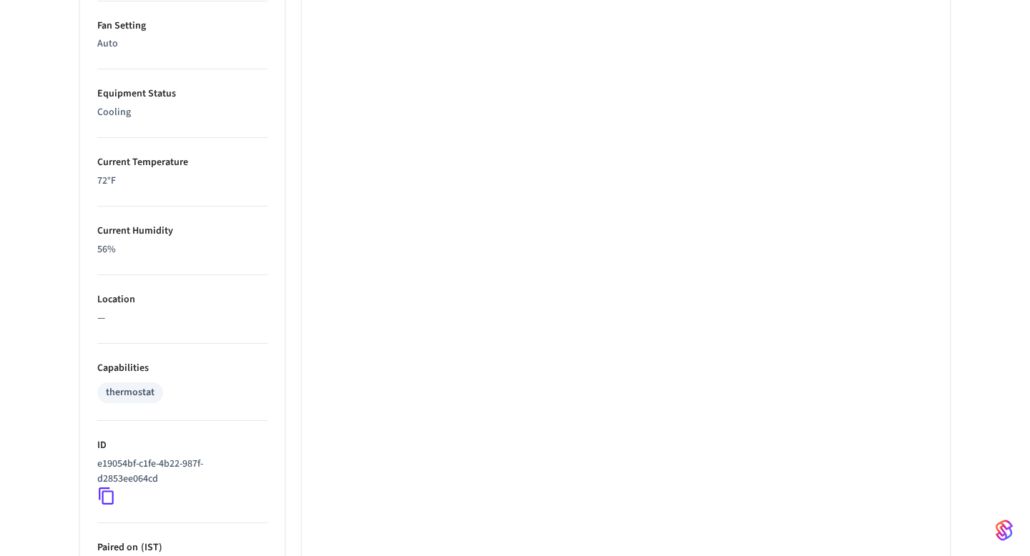
scroll to position [862, 0]
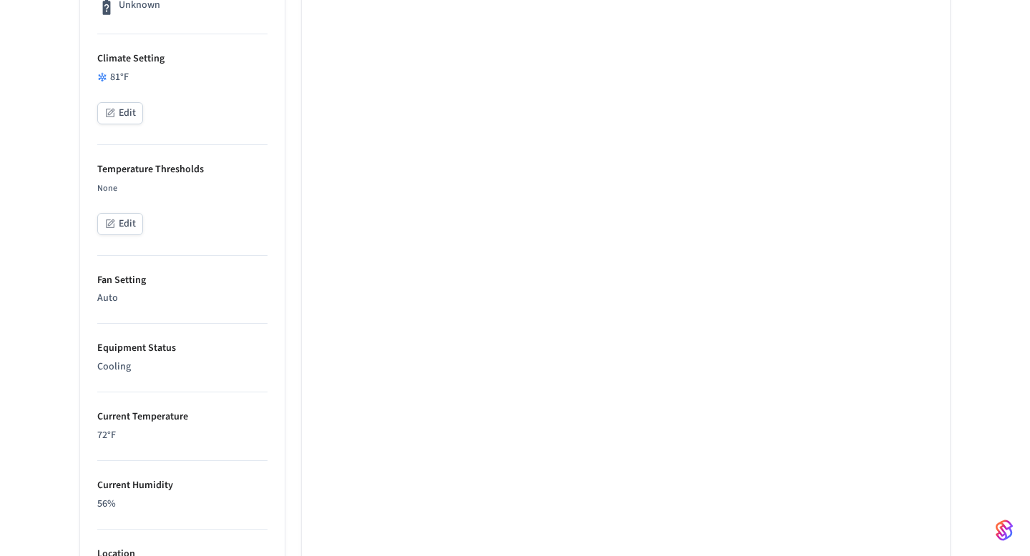
scroll to position [488, 0]
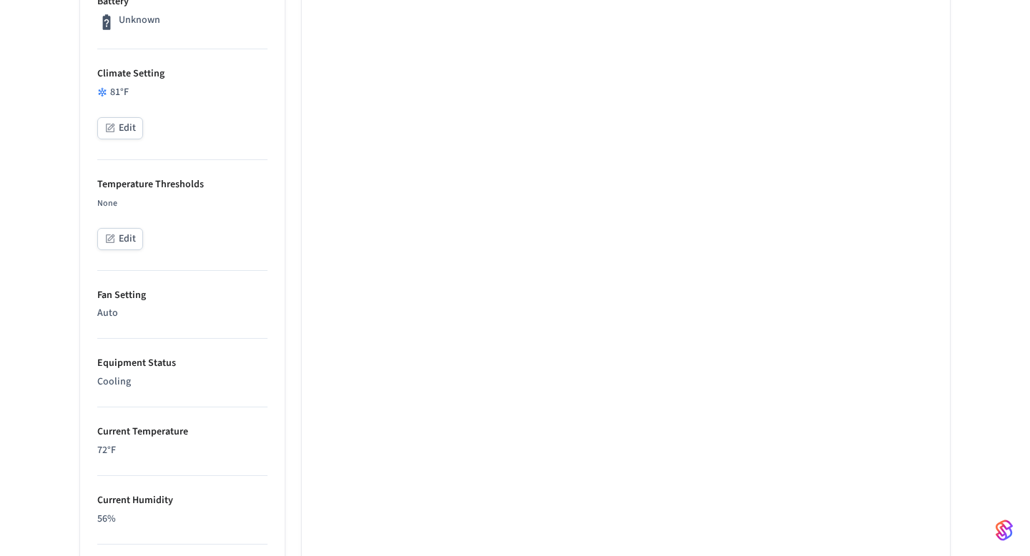
scroll to position [468, 0]
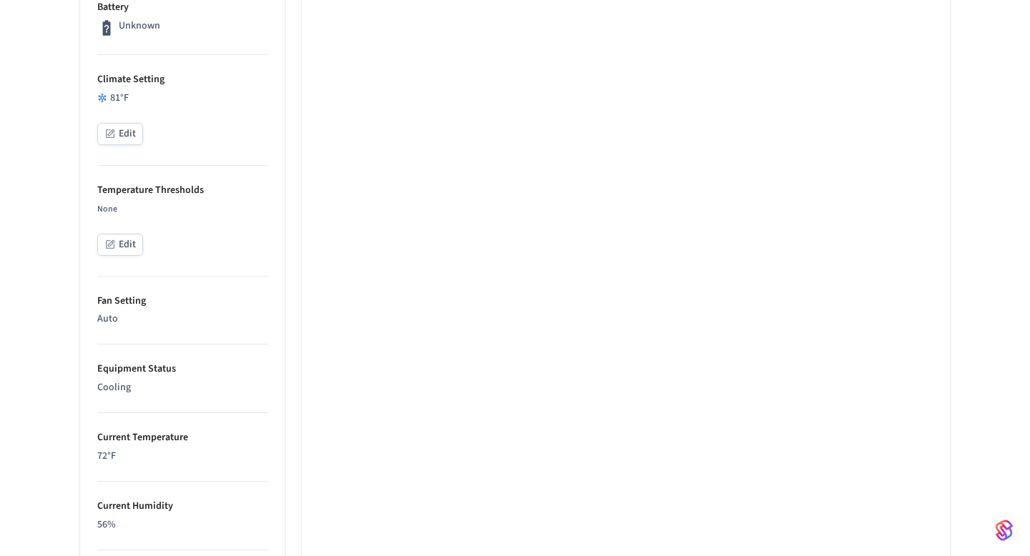
click at [147, 82] on p "Climate Setting" at bounding box center [182, 79] width 170 height 15
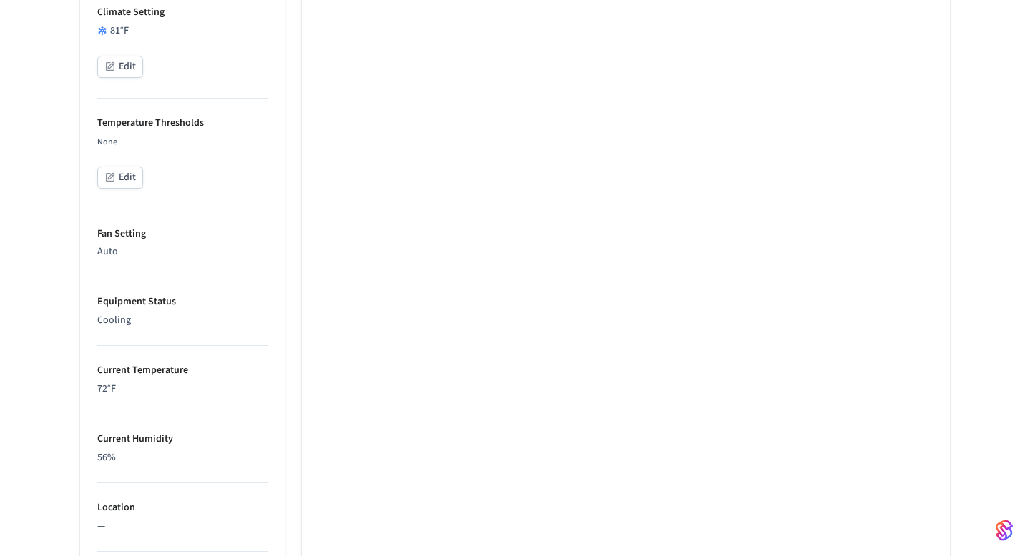
scroll to position [546, 0]
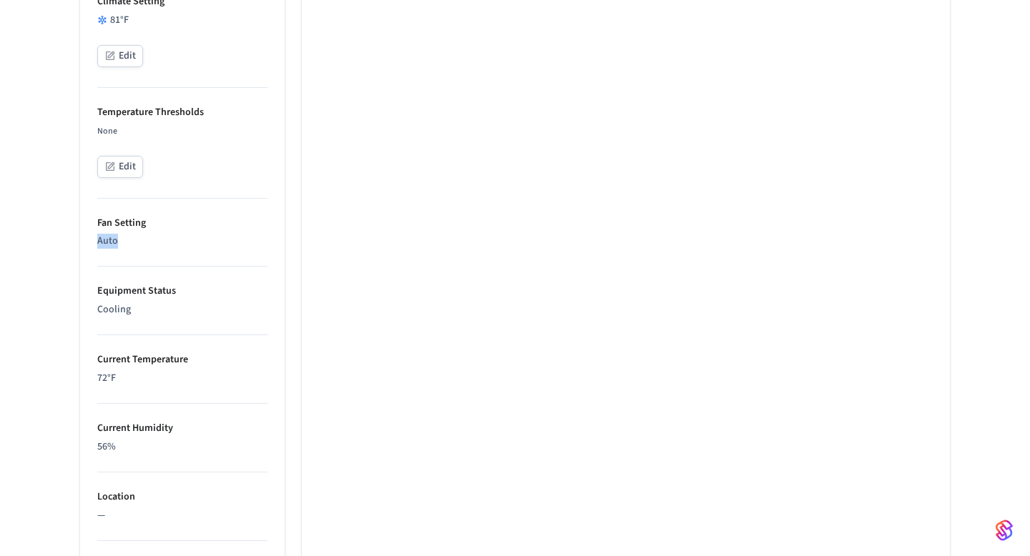
drag, startPoint x: 121, startPoint y: 239, endPoint x: 94, endPoint y: 239, distance: 27.2
click at [95, 239] on ul "Type Sensi Format Fahrenheit Status Online Battery Unknown Climate Setting 81 °…" at bounding box center [182, 280] width 204 height 1183
drag, startPoint x: 127, startPoint y: 370, endPoint x: 74, endPoint y: 370, distance: 53.6
click at [74, 370] on div "Properties Type Sensi Format Fahrenheit Status Online Battery Unknown Climate S…" at bounding box center [174, 258] width 222 height 1227
drag, startPoint x: 127, startPoint y: 371, endPoint x: 91, endPoint y: 375, distance: 36.0
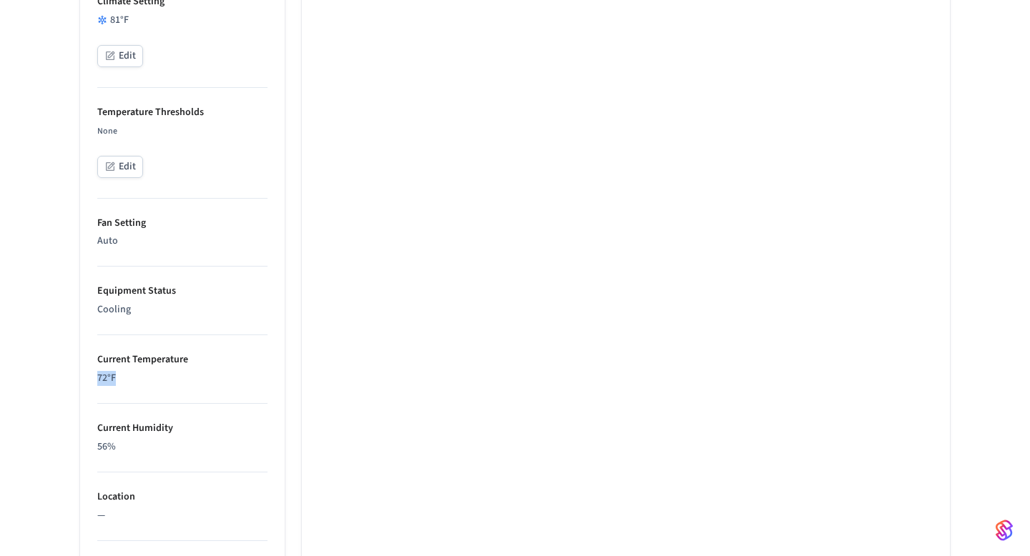
click at [91, 375] on ul "Type Sensi Format Fahrenheit Status Online Battery Unknown Climate Setting 81 °…" at bounding box center [182, 280] width 204 height 1183
click at [204, 371] on p "72 °F" at bounding box center [182, 378] width 170 height 15
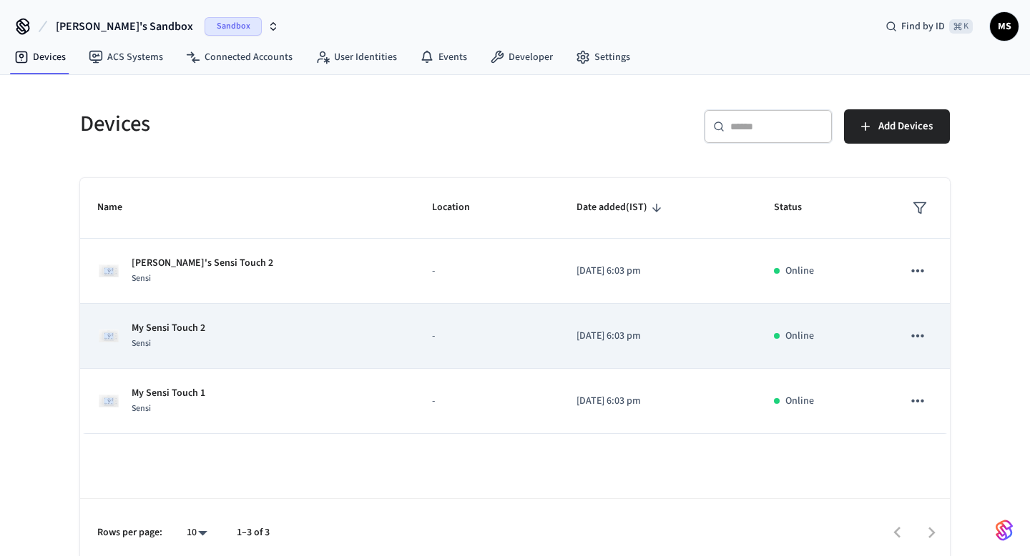
click at [197, 339] on div "Sensi" at bounding box center [169, 343] width 74 height 15
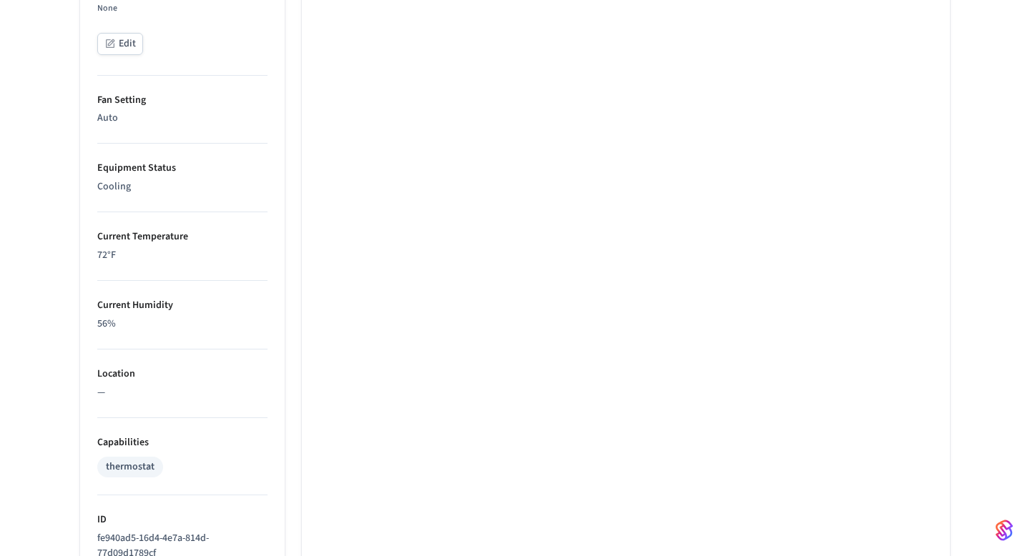
scroll to position [677, 0]
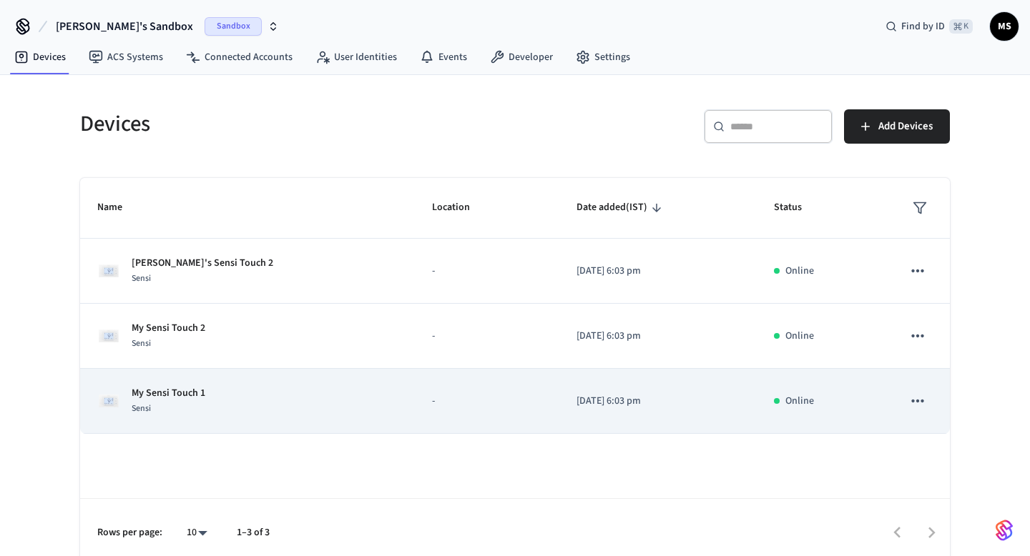
click at [139, 418] on td "My Sensi Touch 1 Sensi" at bounding box center [247, 401] width 335 height 65
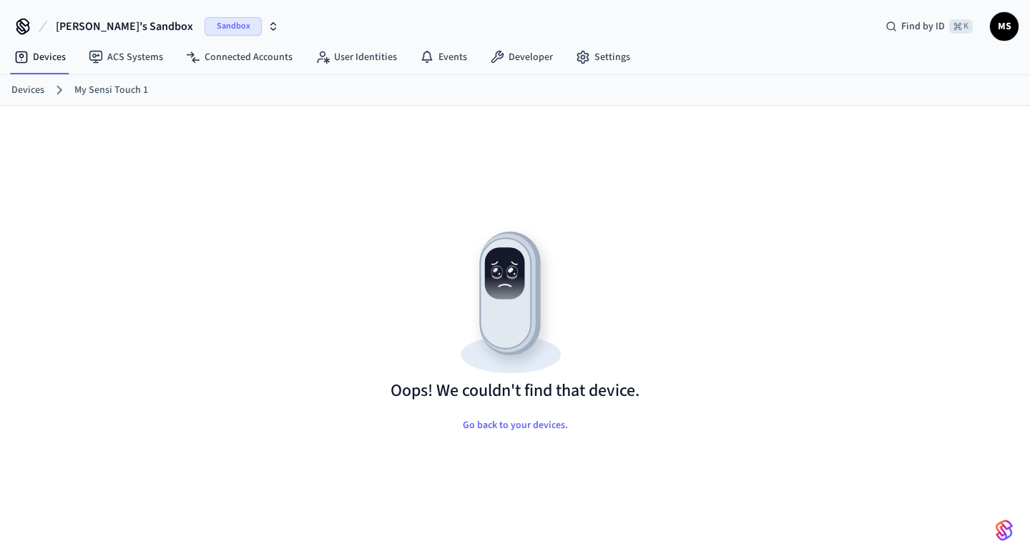
scroll to position [23, 0]
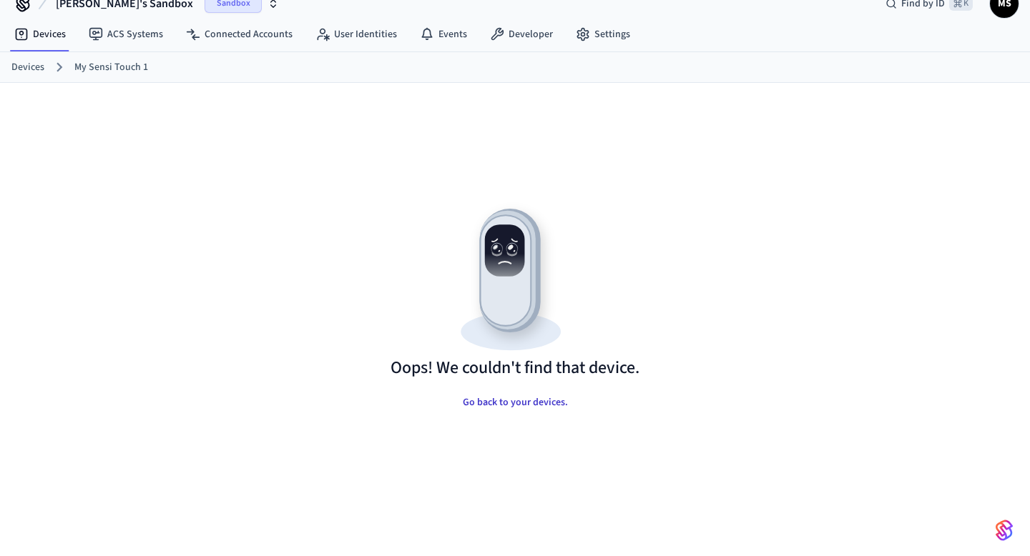
click at [500, 404] on button "Go back to your devices." at bounding box center [515, 402] width 128 height 29
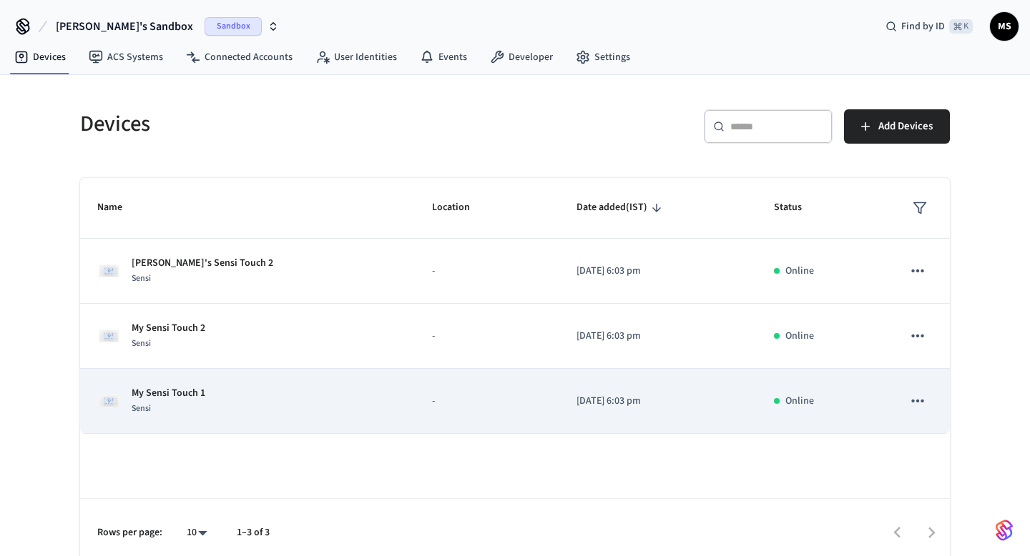
click at [223, 400] on div "My Sensi Touch 1 Sensi" at bounding box center [247, 401] width 300 height 30
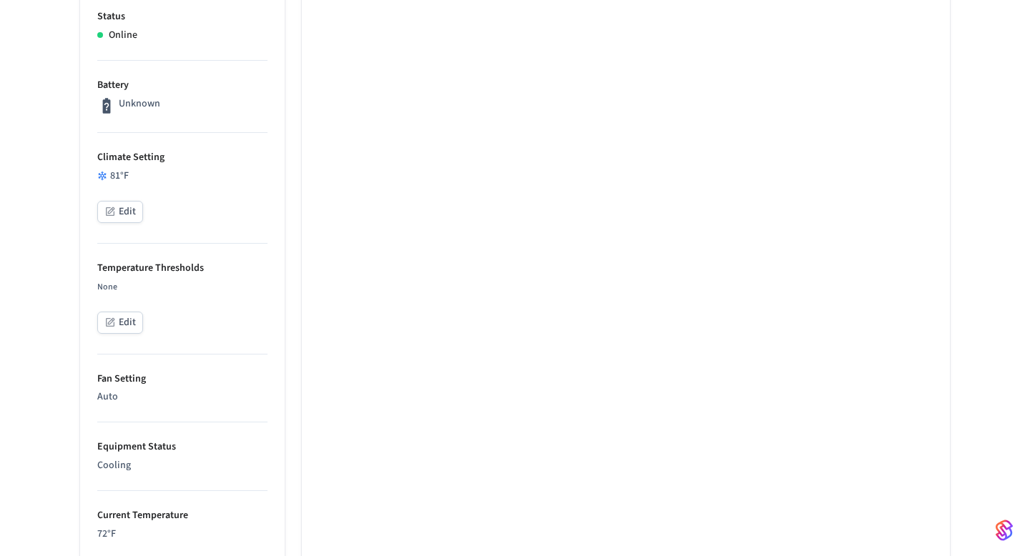
scroll to position [348, 0]
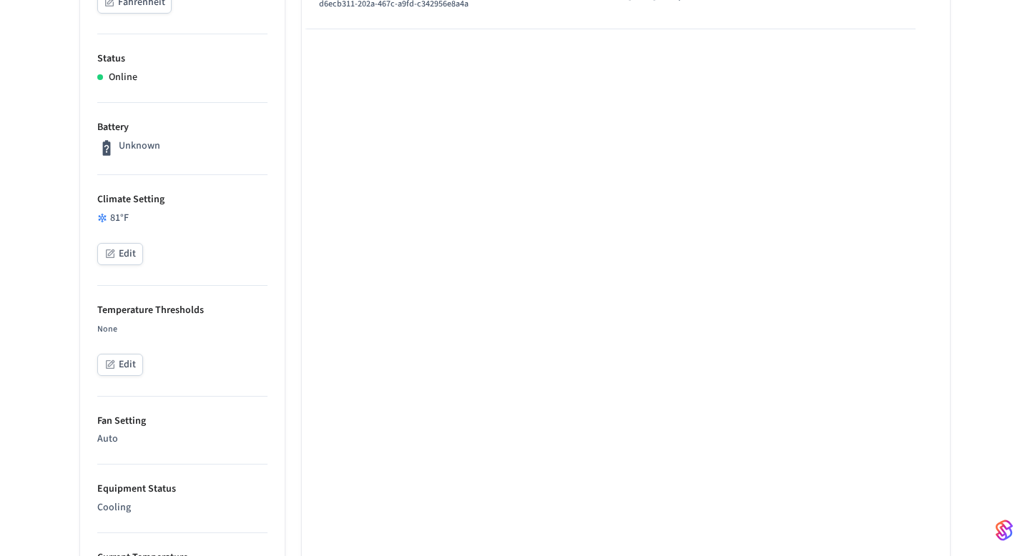
click at [126, 250] on button "Edit" at bounding box center [120, 254] width 46 height 22
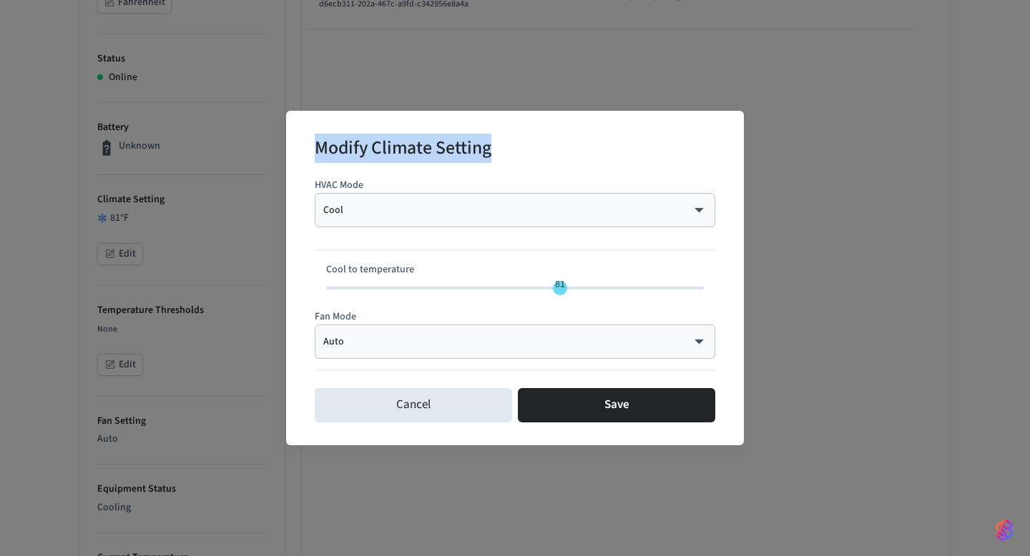
drag, startPoint x: 317, startPoint y: 147, endPoint x: 573, endPoint y: 147, distance: 255.2
click at [573, 147] on div "Modify Climate Setting" at bounding box center [515, 150] width 400 height 44
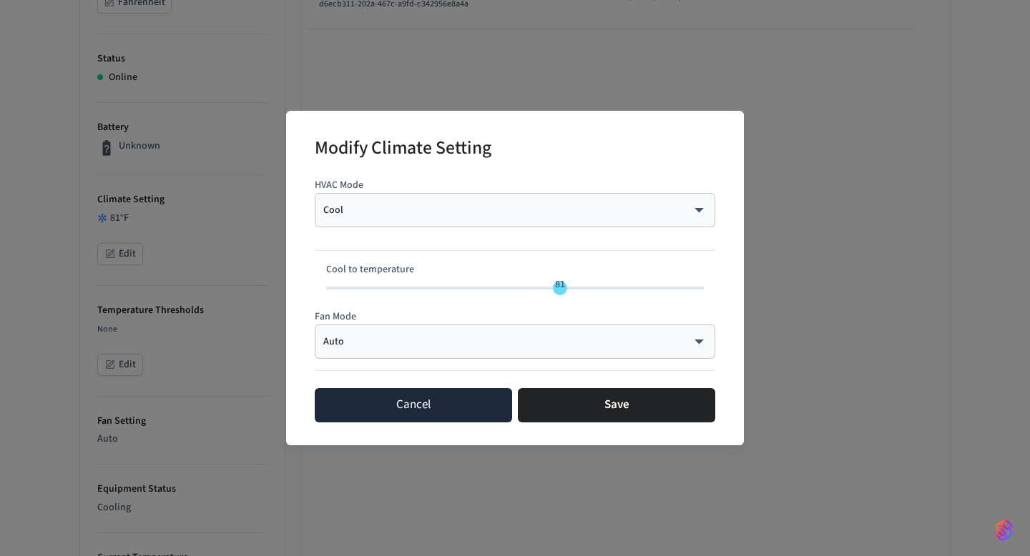
click at [443, 405] on button "Cancel" at bounding box center [413, 405] width 197 height 34
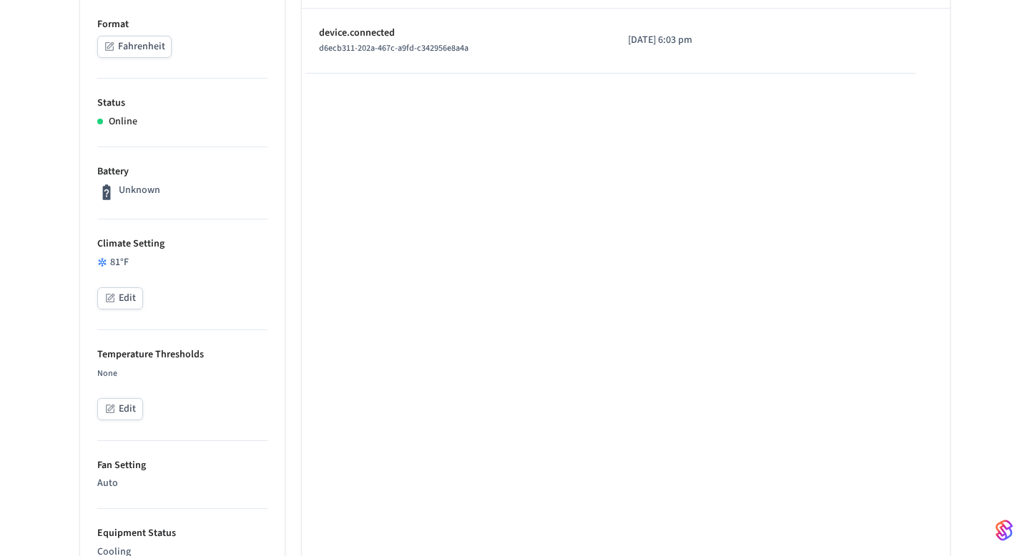
scroll to position [294, 0]
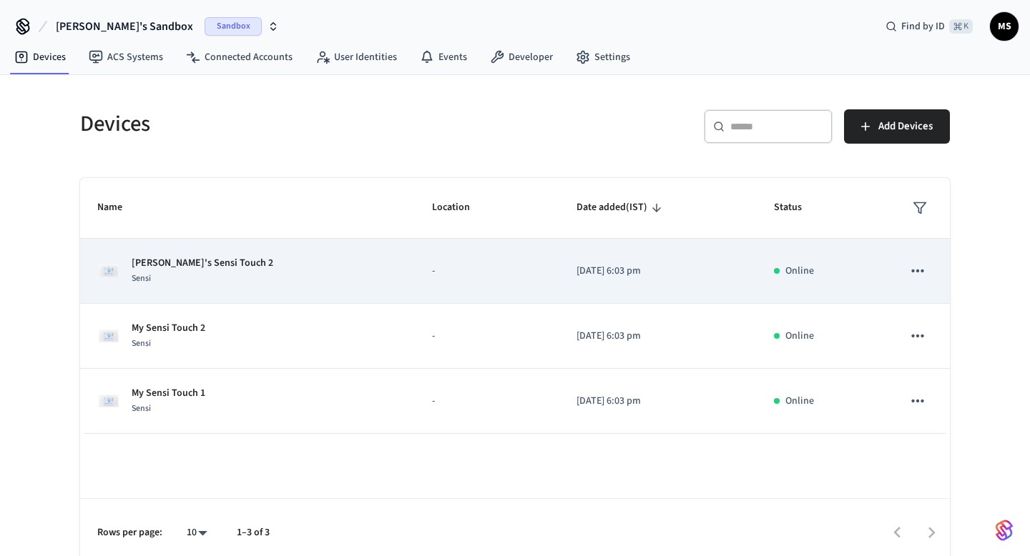
click at [214, 271] on div "Sensi" at bounding box center [203, 278] width 142 height 15
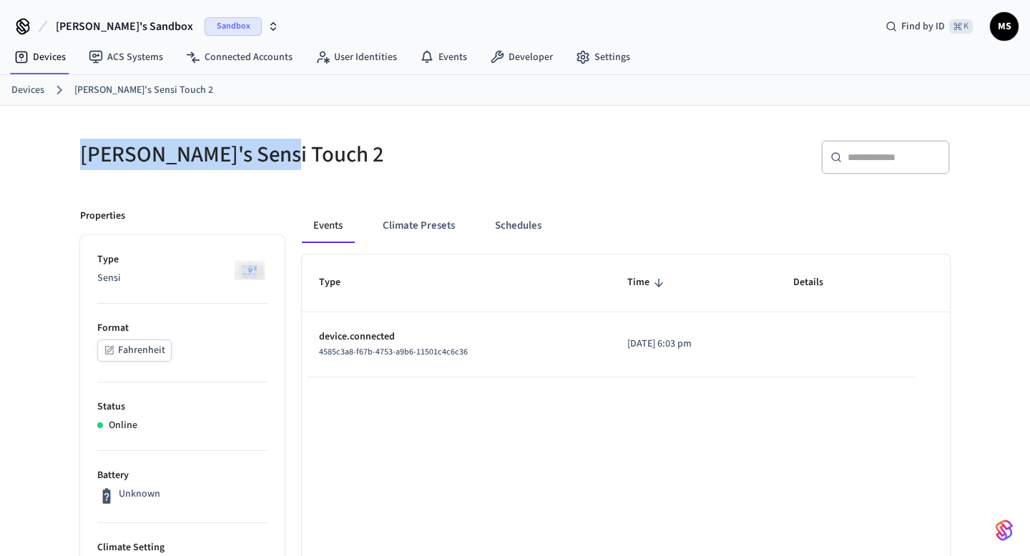
drag, startPoint x: 81, startPoint y: 154, endPoint x: 270, endPoint y: 154, distance: 189.5
click at [270, 154] on h5 "[PERSON_NAME]'s Sensi Touch 2" at bounding box center [293, 154] width 426 height 29
copy h5 "[PERSON_NAME]'s Sensi Touch 2"
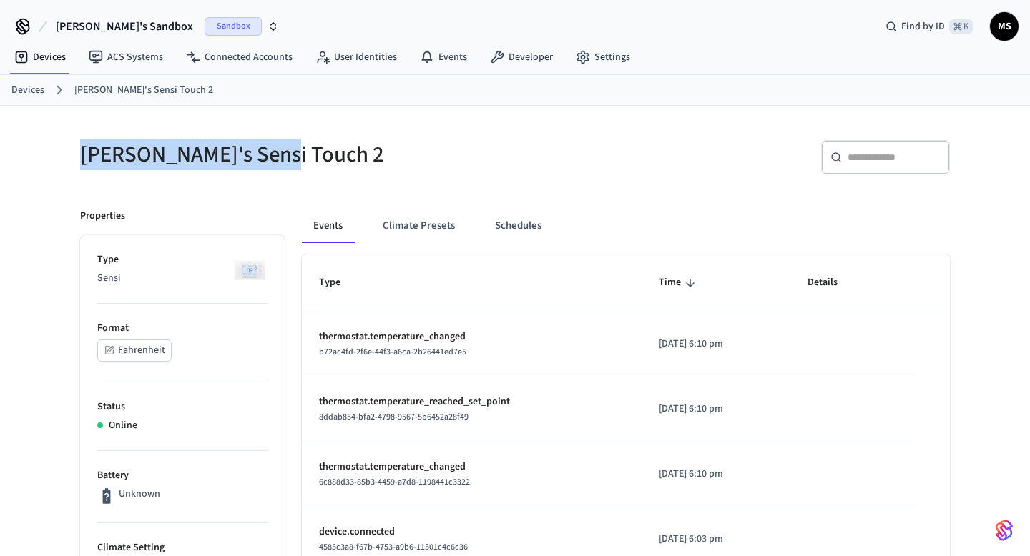
click at [363, 149] on h5 "[PERSON_NAME]'s Sensi Touch 2" at bounding box center [293, 154] width 426 height 29
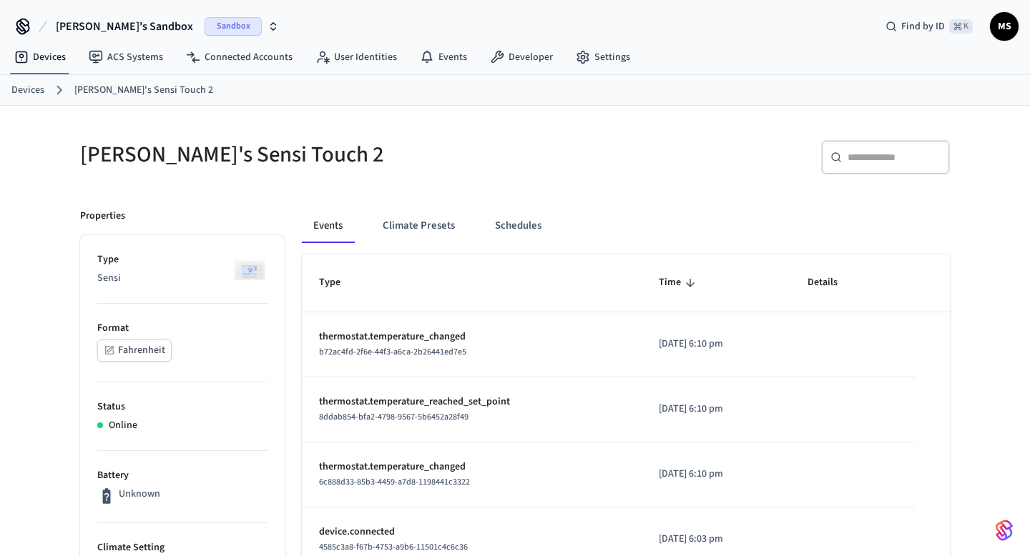
click at [349, 151] on h5 "[PERSON_NAME]'s Sensi Touch 2" at bounding box center [293, 154] width 426 height 29
click at [114, 155] on h5 "[PERSON_NAME]'s Sensi Touch 2" at bounding box center [293, 154] width 426 height 29
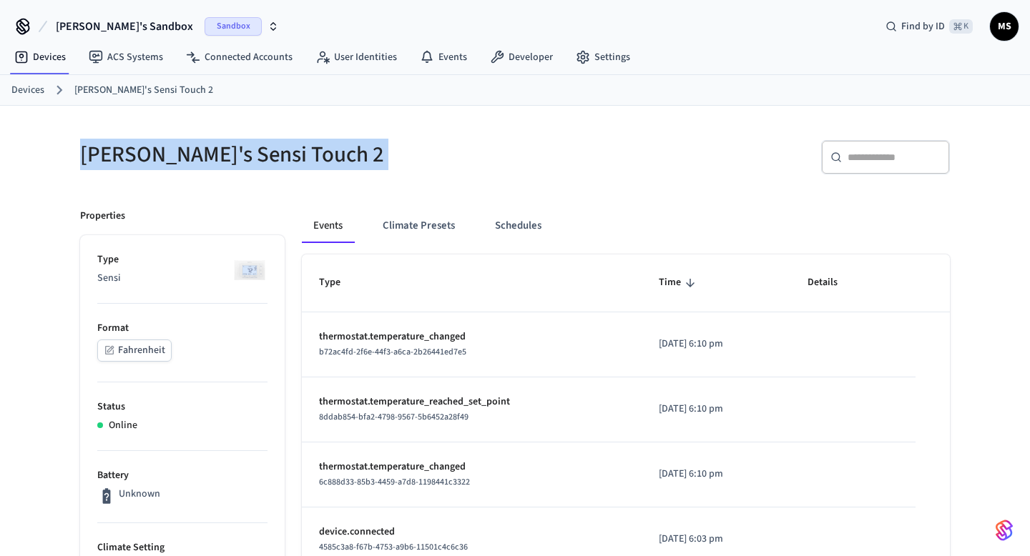
drag, startPoint x: 114, startPoint y: 155, endPoint x: 277, endPoint y: 142, distance: 163.6
click at [277, 142] on h5 "[PERSON_NAME]'s Sensi Touch 2" at bounding box center [293, 154] width 426 height 29
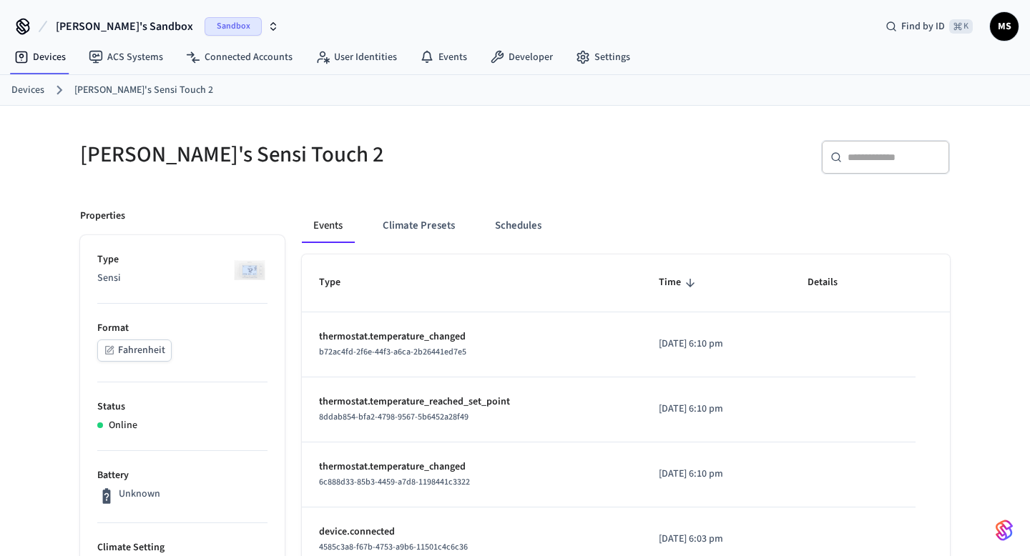
click at [303, 156] on h5 "[PERSON_NAME]'s Sensi Touch 2" at bounding box center [293, 154] width 426 height 29
